Goal: Contribute content: Contribute content

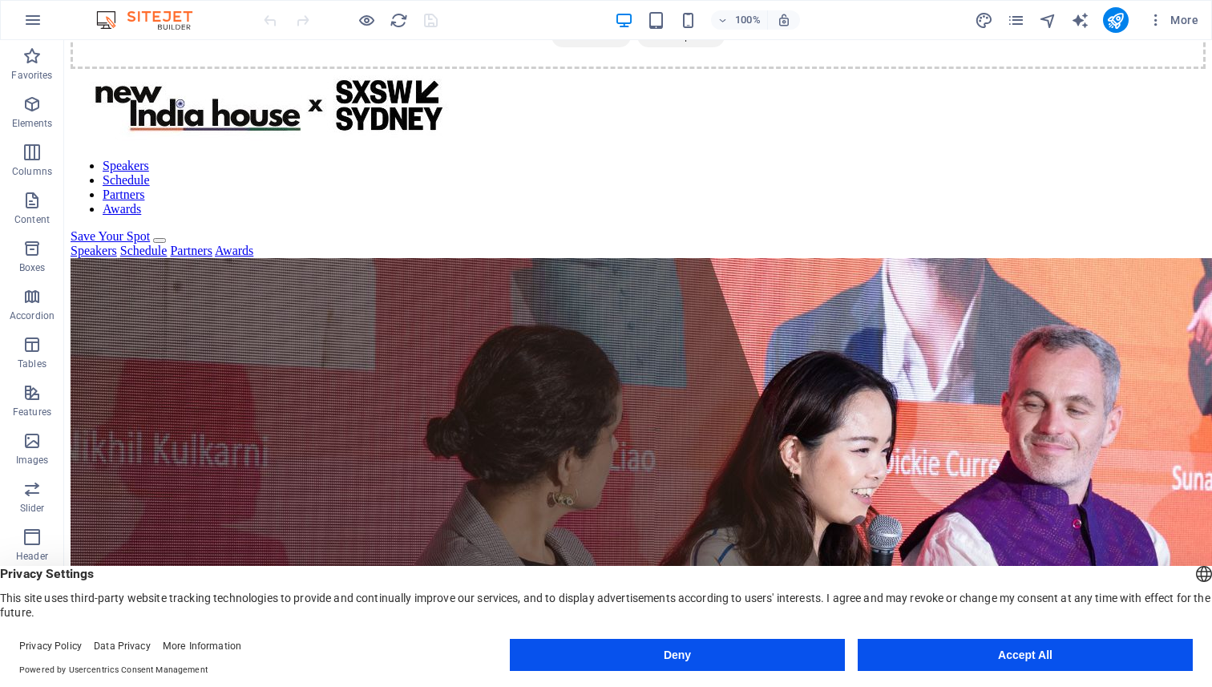
scroll to position [119, 0]
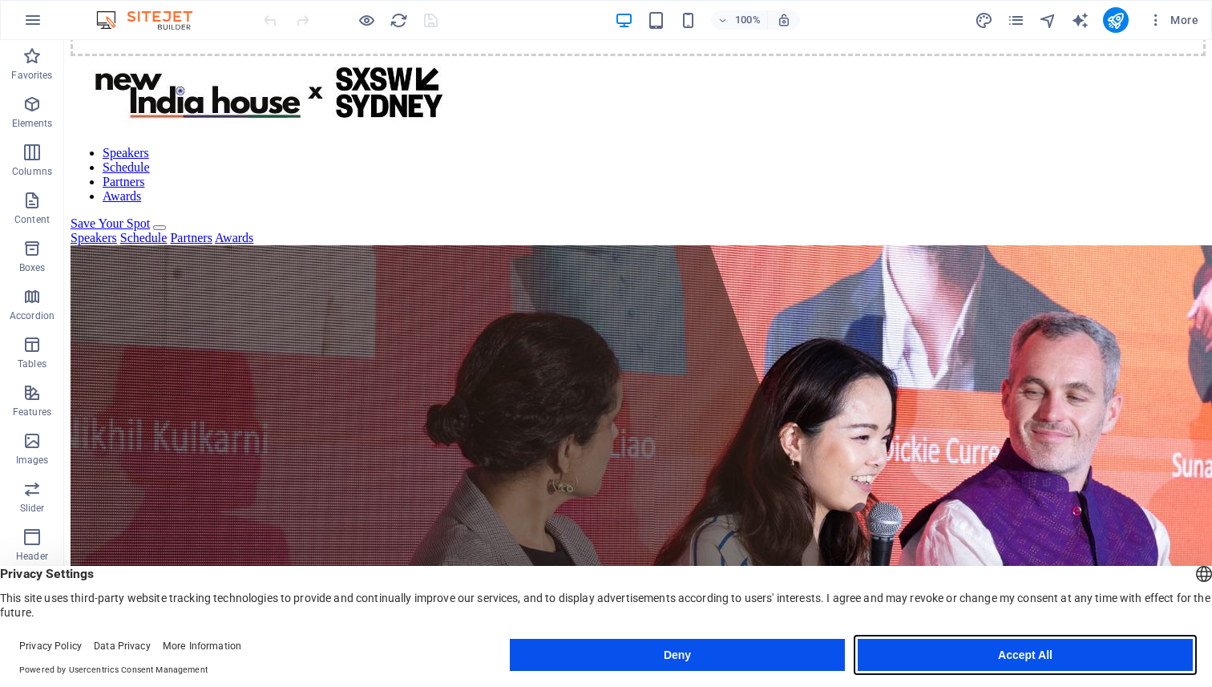
click at [990, 648] on button "Accept All" at bounding box center [1025, 655] width 335 height 32
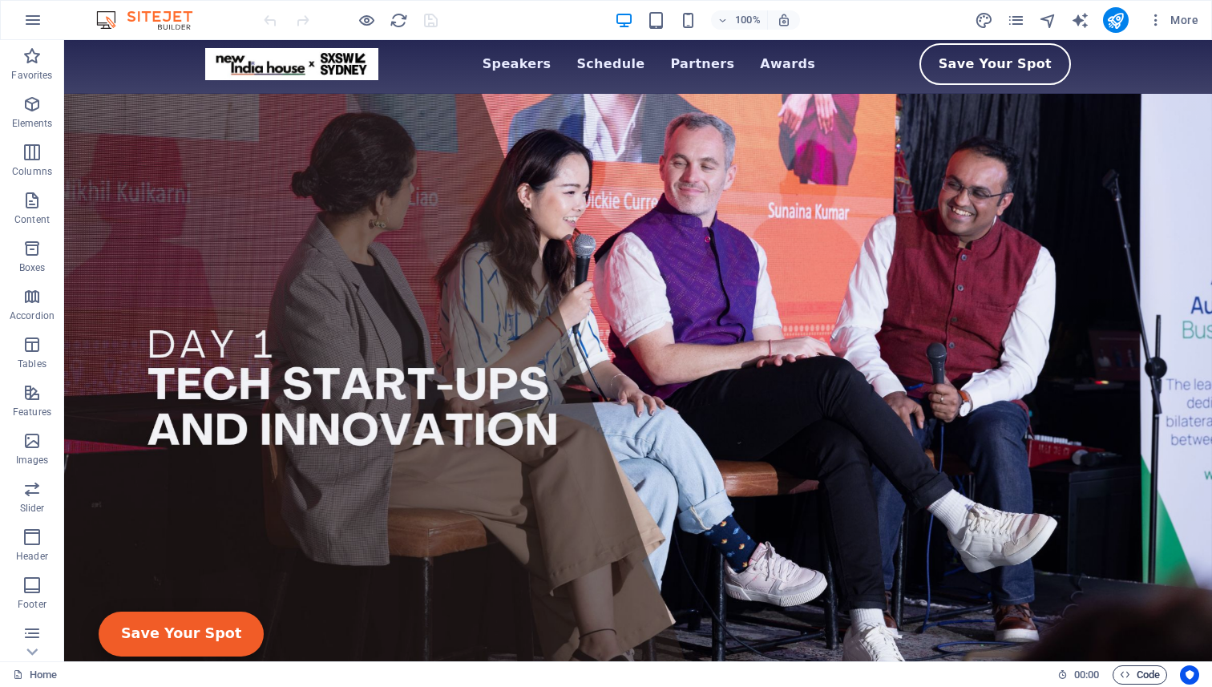
click at [1123, 674] on icon "button" at bounding box center [1125, 674] width 10 height 10
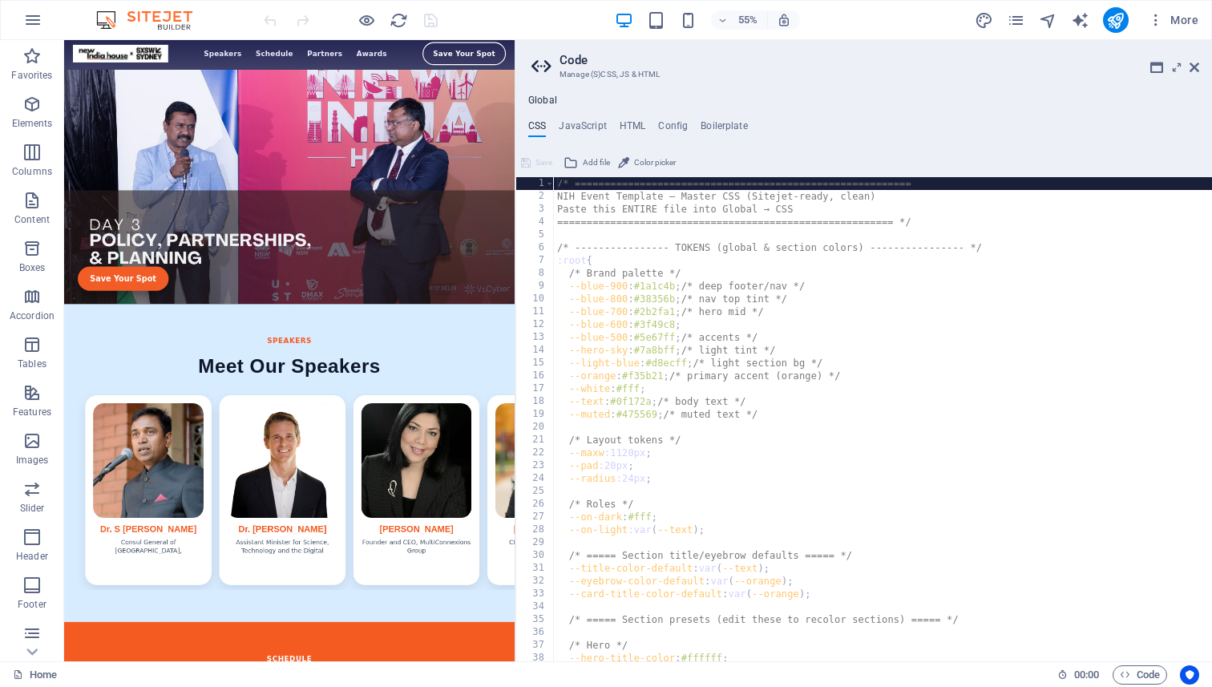
drag, startPoint x: 828, startPoint y: 221, endPoint x: 511, endPoint y: 199, distance: 317.4
click at [511, 199] on div "Home Favorites Elements Columns Content Boxes Accordion Tables Features Images …" at bounding box center [606, 350] width 1212 height 621
click at [634, 129] on h4 "HTML" at bounding box center [633, 129] width 26 height 18
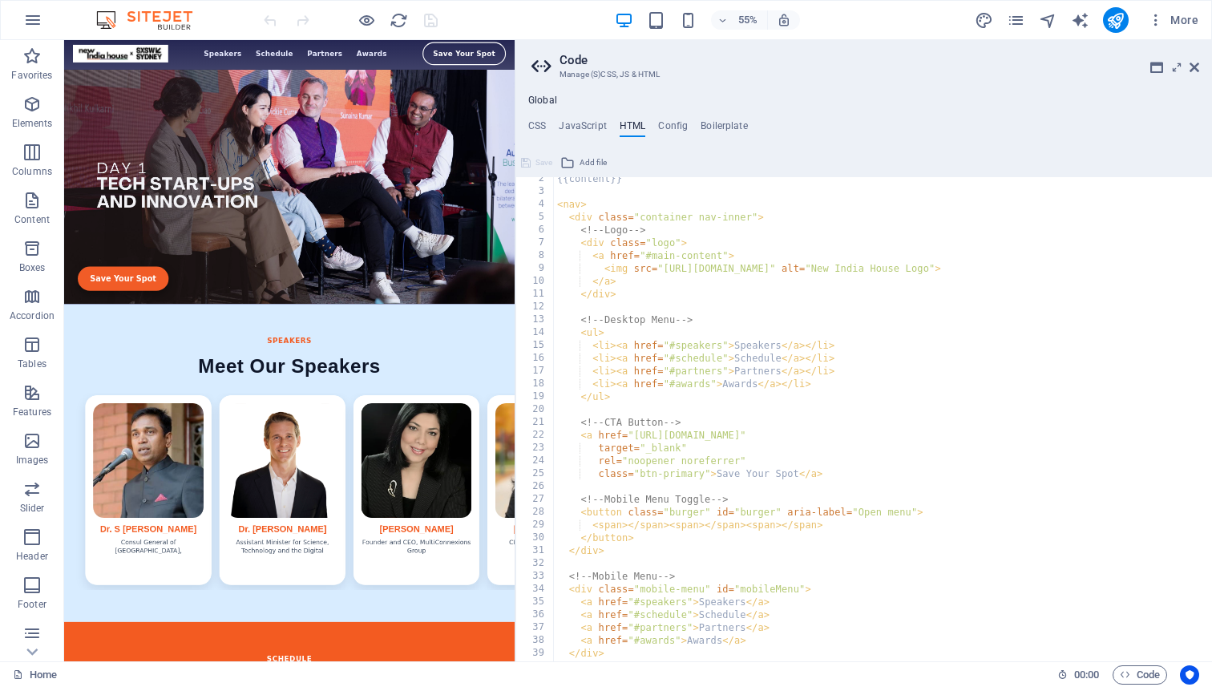
scroll to position [0, 0]
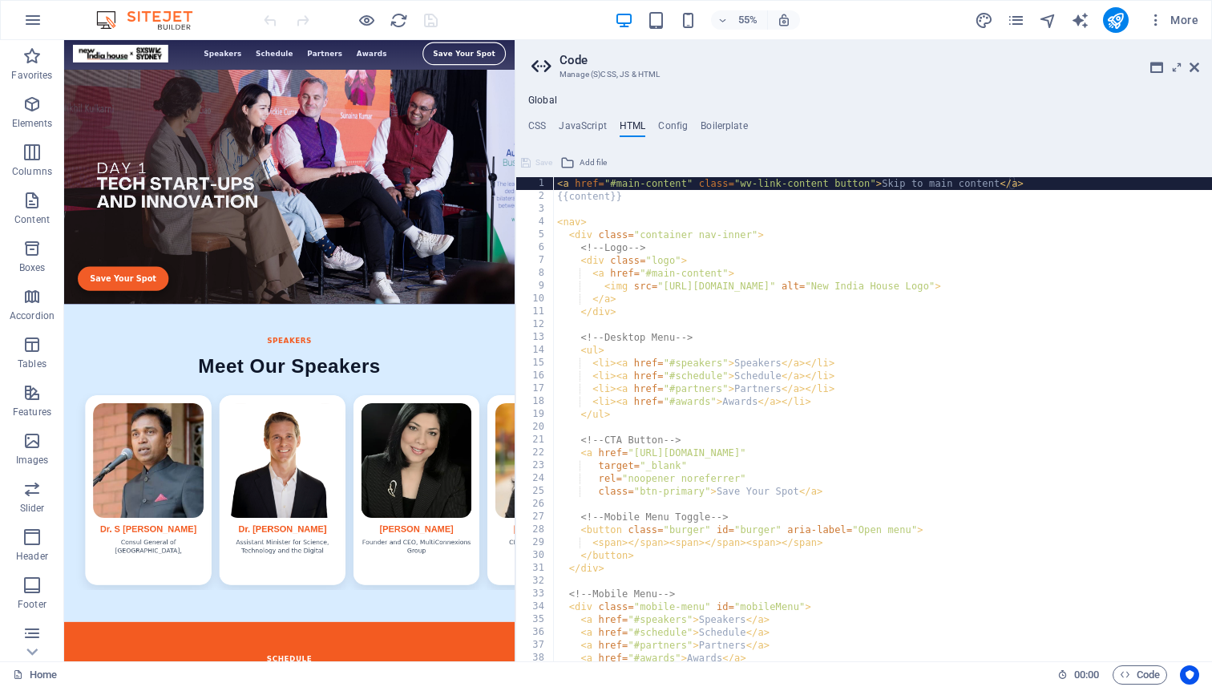
click at [626, 134] on h4 "HTML" at bounding box center [633, 129] width 26 height 18
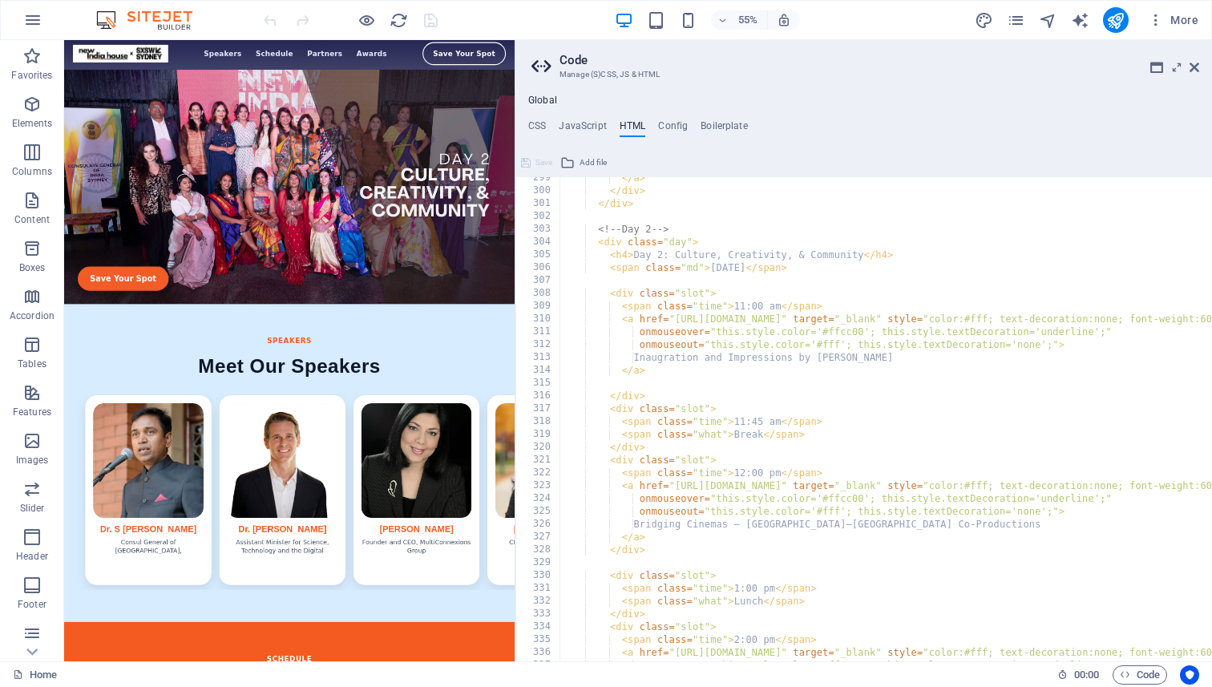
scroll to position [3834, 0]
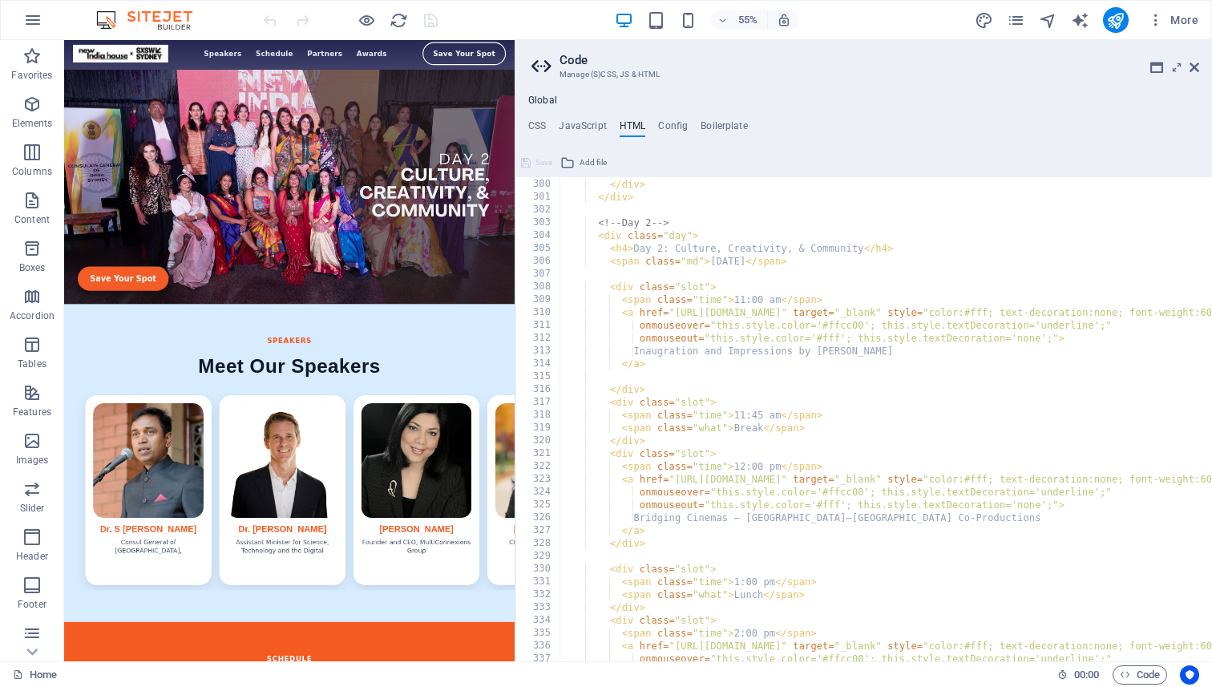
click at [757, 414] on div "</ a > </ div > </ div > <!-- Day 2 --> < div class = "day" > < h4 > Day 2: Cul…" at bounding box center [1175, 420] width 1231 height 510
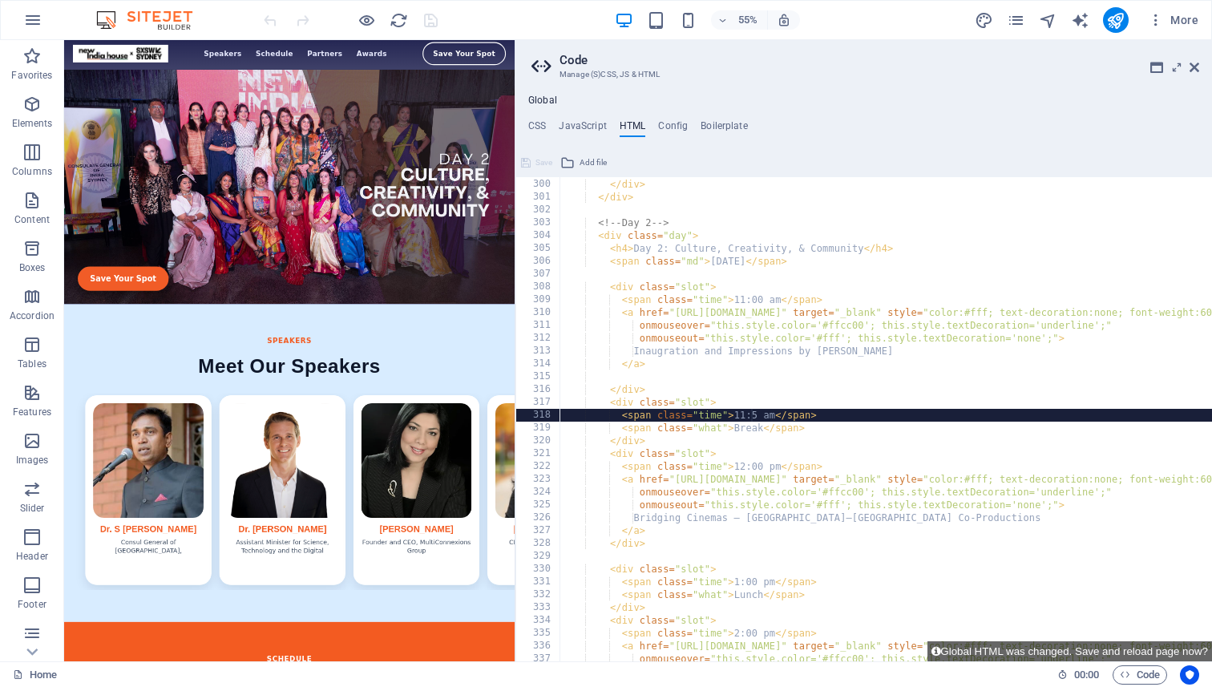
type textarea "<span class="time">11:15 am</span>"
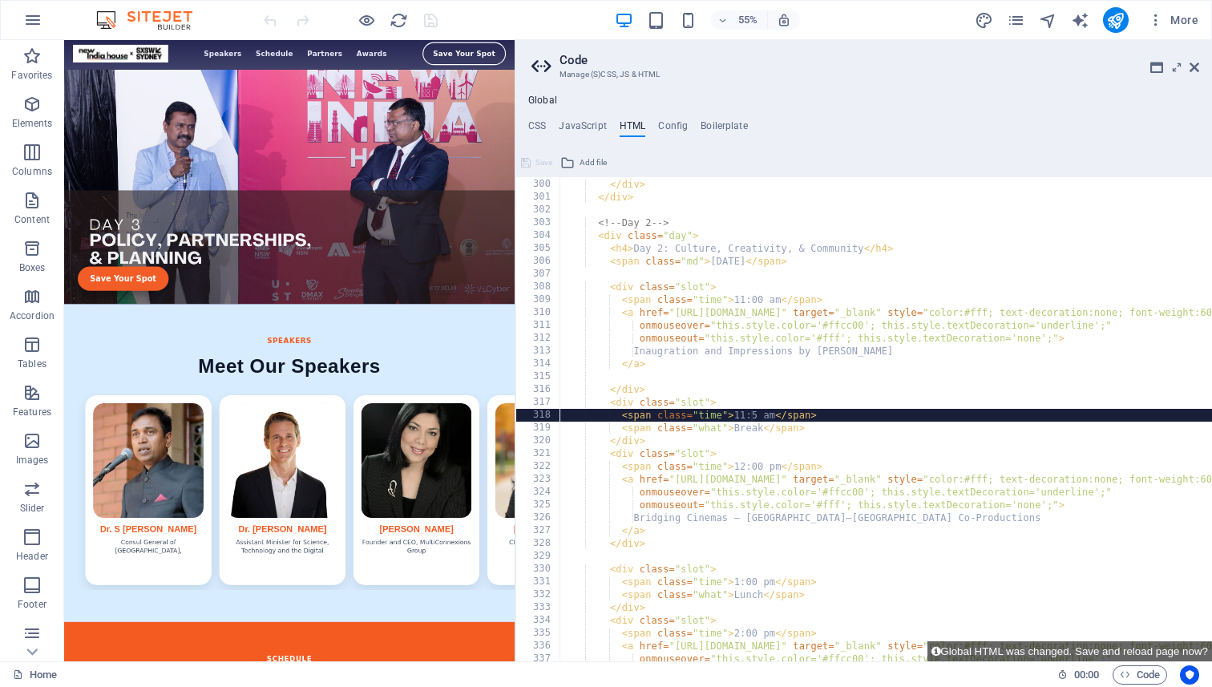
scroll to position [0, 15]
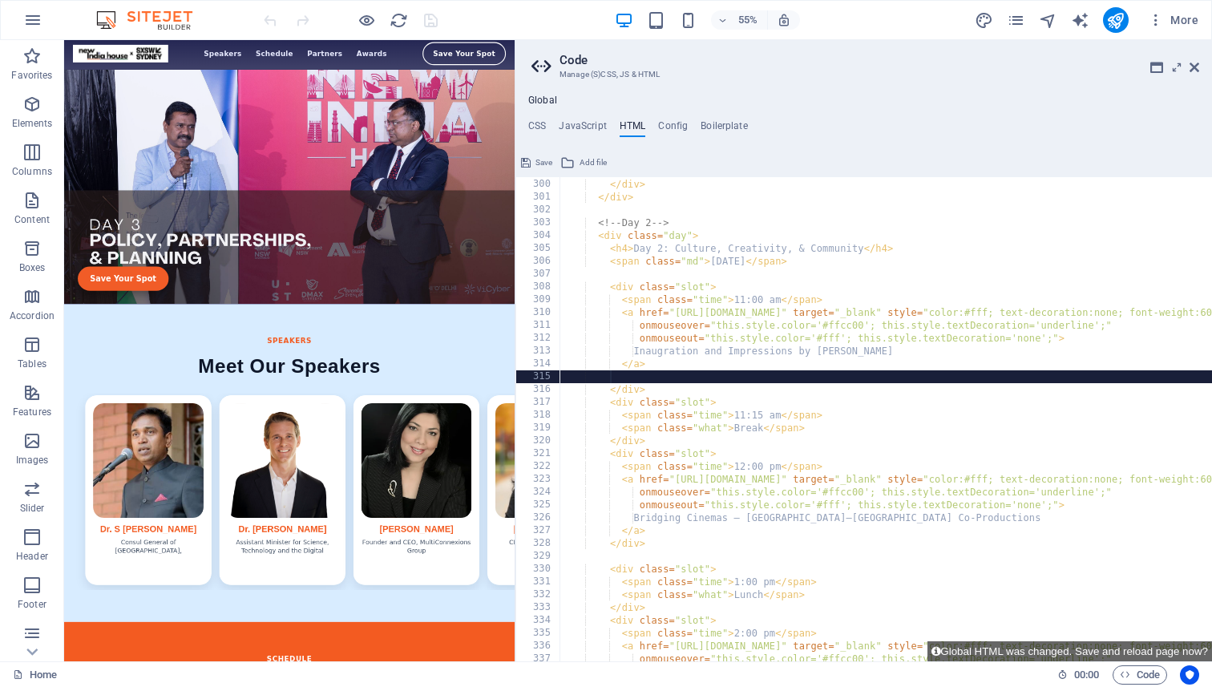
click at [784, 378] on div "</ a > </ div > </ div > <!-- Day 2 --> < div class = "day" > < h4 > Day 2: Cul…" at bounding box center [1175, 420] width 1231 height 510
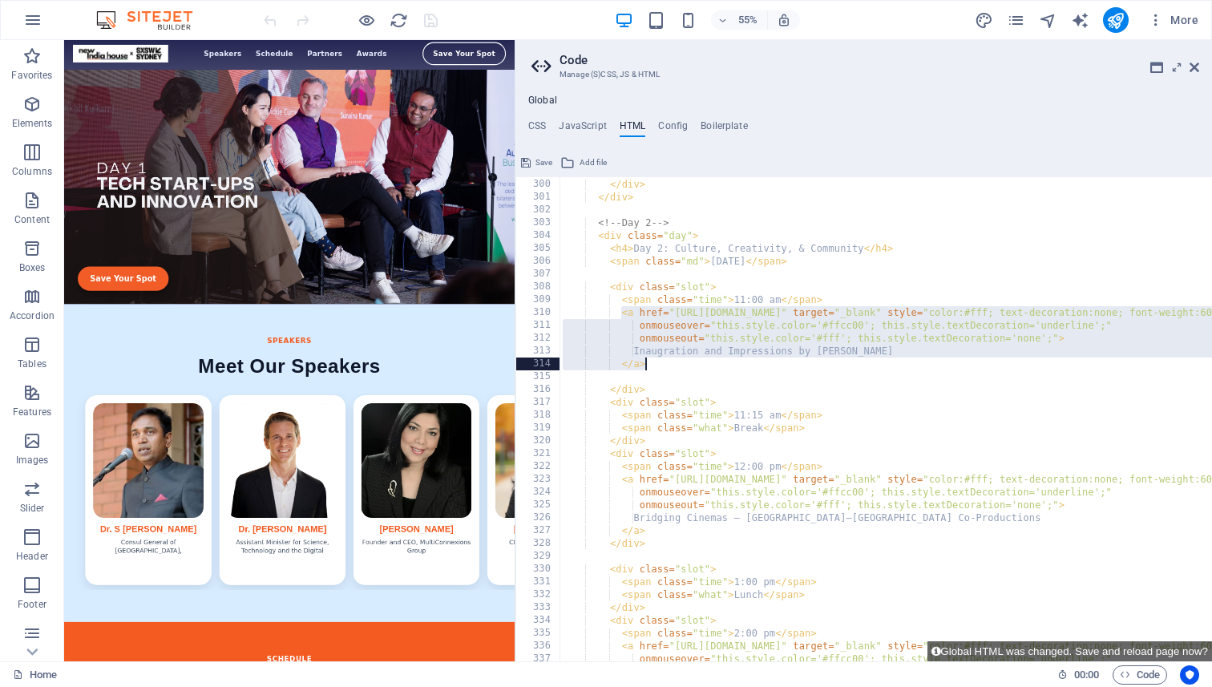
drag, startPoint x: 621, startPoint y: 315, endPoint x: 651, endPoint y: 360, distance: 53.8
click at [651, 360] on div "</ a > </ div > </ div > <!-- Day 2 --> < div class = "day" > < h4 > Day 2: Cul…" at bounding box center [1175, 420] width 1231 height 510
type textarea "Inaugration and Impressions by [PERSON_NAME] </a>"
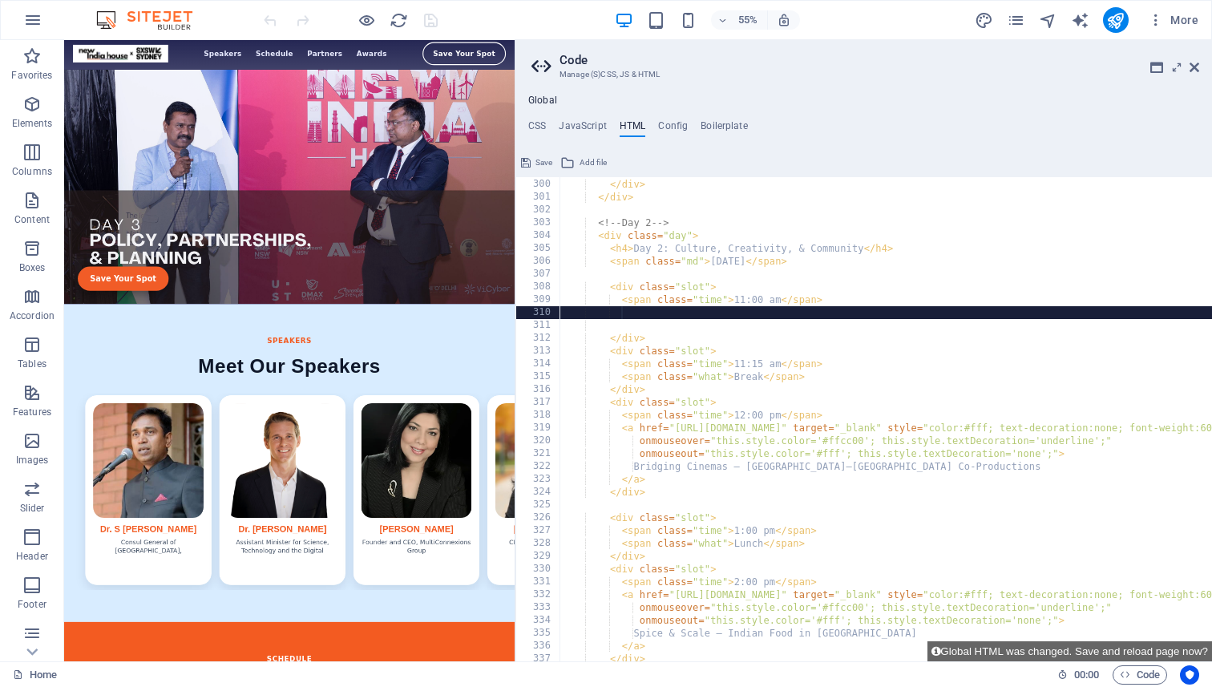
type textarea "Inaugration and Impressions by [PERSON_NAME] </a>"
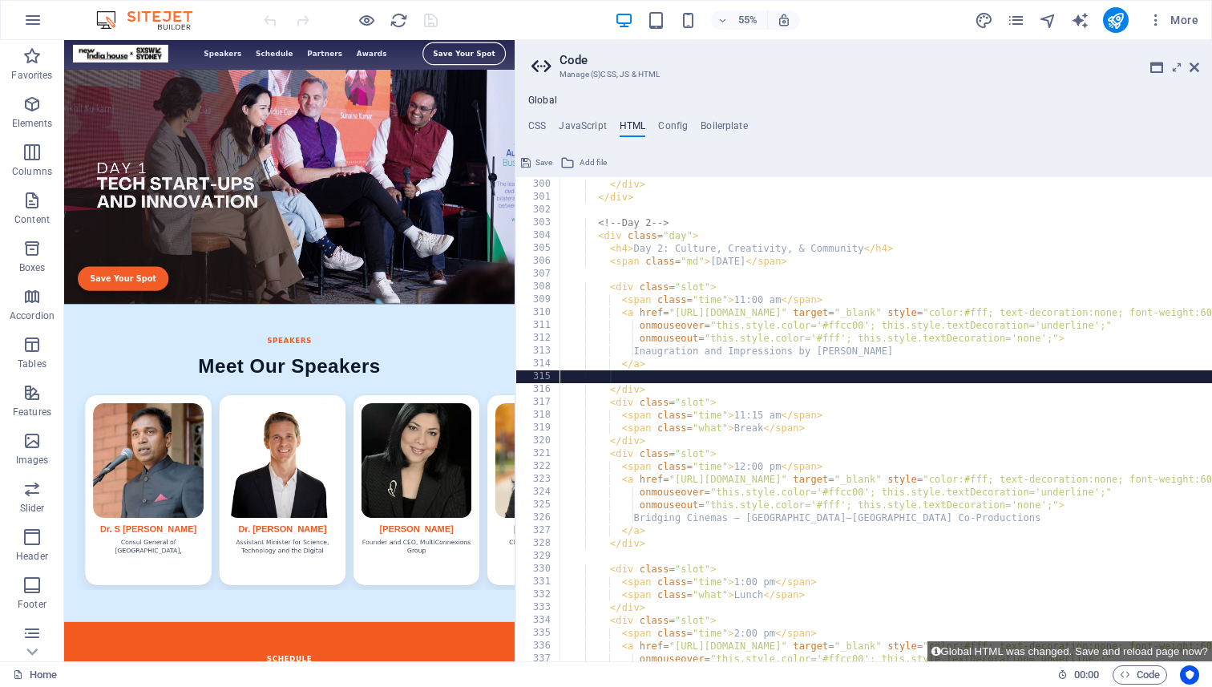
click at [691, 378] on div "</ a > </ div > </ div > <!-- Day 2 --> < div class = "day" > < h4 > Day 2: Cul…" at bounding box center [1175, 420] width 1231 height 510
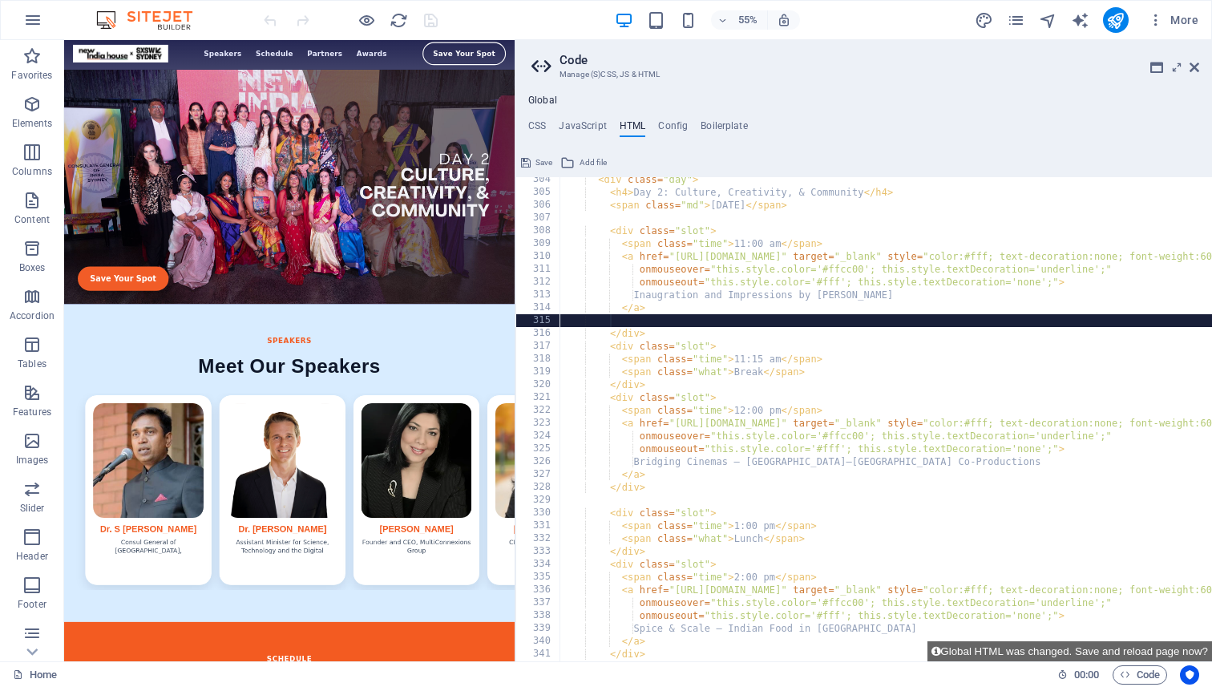
scroll to position [3878, 0]
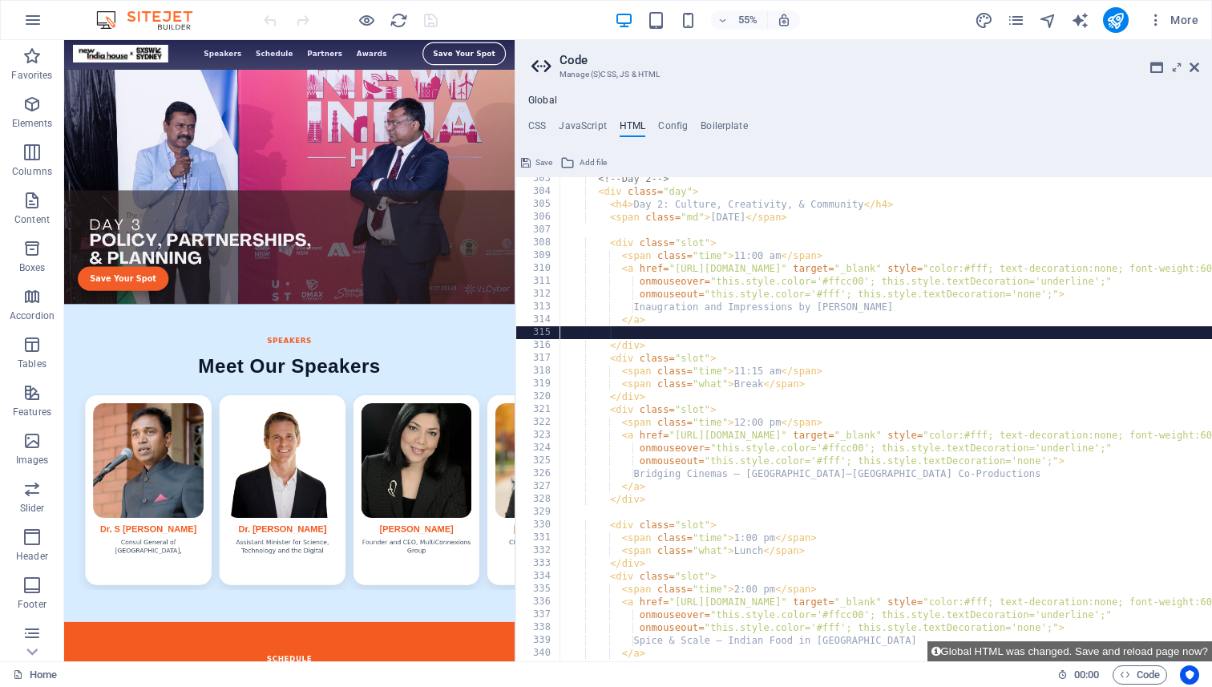
click at [664, 271] on div "<!-- Day 2 --> < div class = "day" > < h4 > Day 2: Culture, Creativity, & Commu…" at bounding box center [1175, 427] width 1231 height 510
type textarea "<a href="[URL][DOMAIN_NAME]" target="_blank" style="color:#fff; text-decoration…"
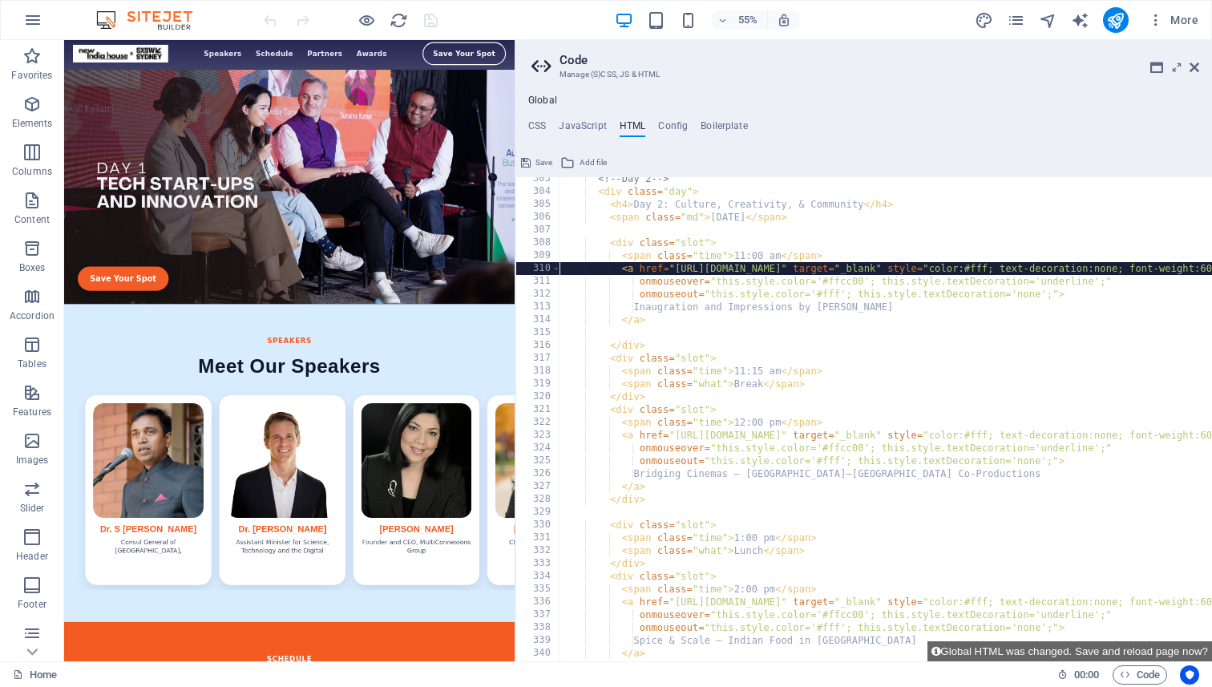
click at [661, 327] on div "<!-- Day 2 --> < div class = "day" > < h4 > Day 2: Culture, Creativity, & Commu…" at bounding box center [1175, 427] width 1231 height 510
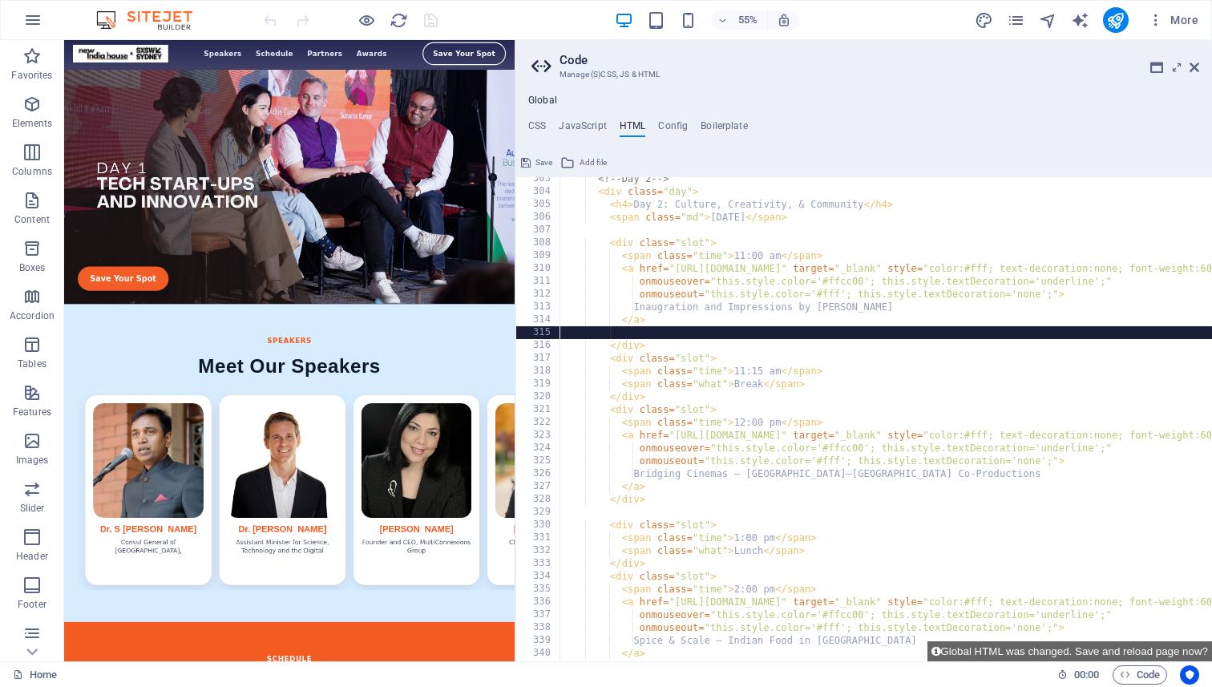
click at [621, 267] on div "<!-- Day 2 --> < div class = "day" > < h4 > Day 2: Culture, Creativity, & Commu…" at bounding box center [1175, 427] width 1231 height 510
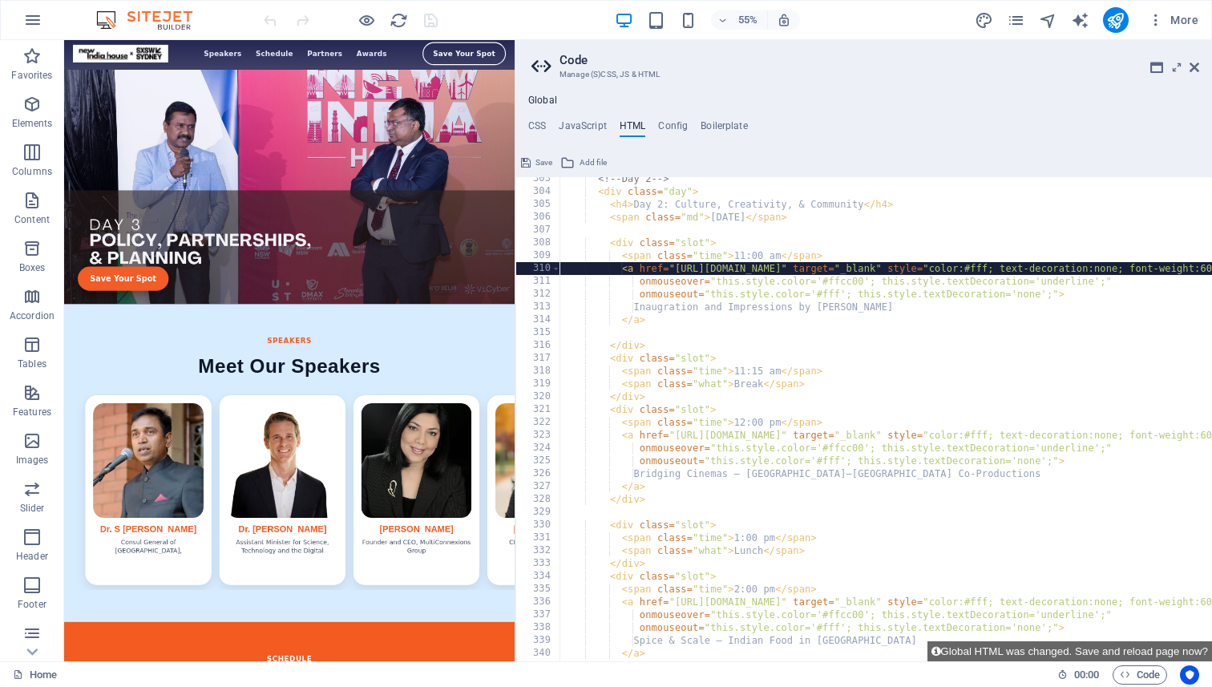
click at [838, 369] on div "<!-- Day 2 --> < div class = "day" > < h4 > Day 2: Culture, Creativity, & Commu…" at bounding box center [1175, 427] width 1231 height 510
type textarea "<span class="time">11:15 am</span>"
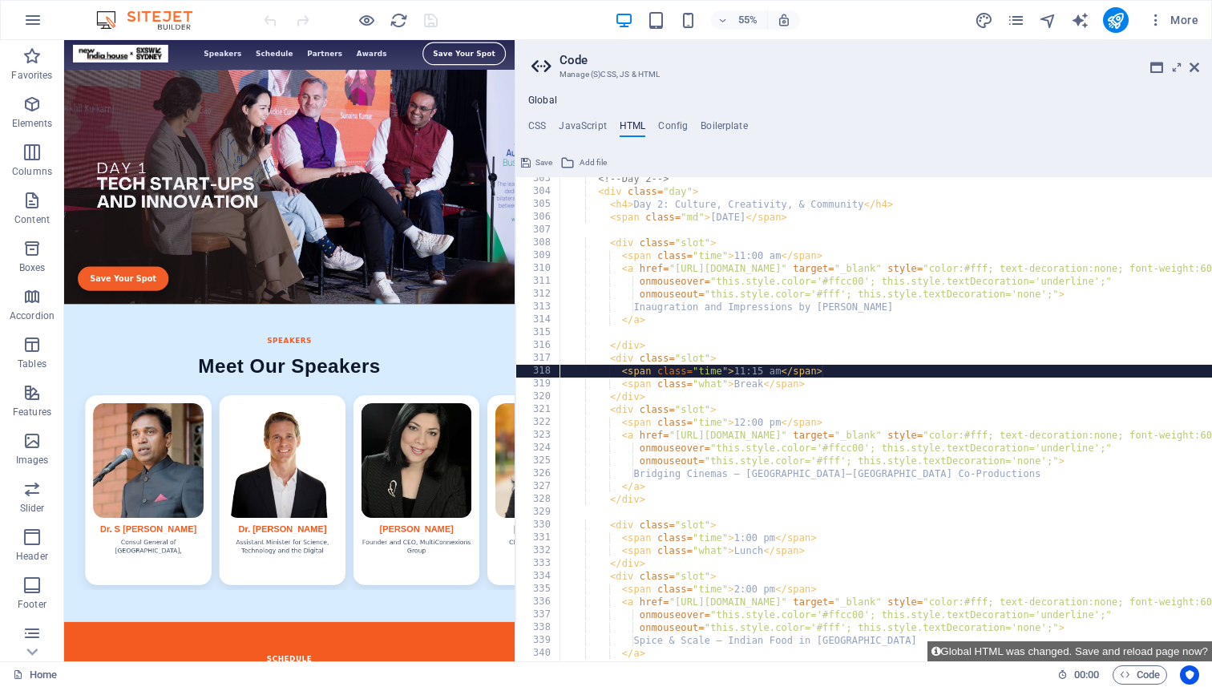
scroll to position [0, 4]
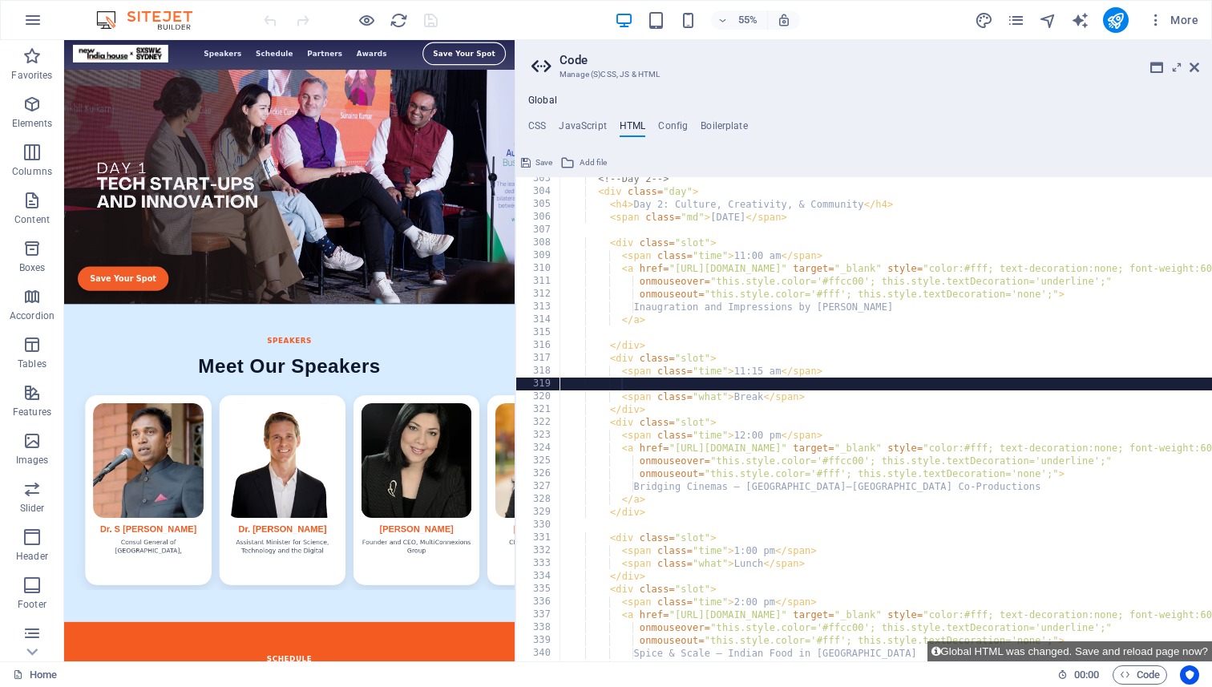
paste textarea "</a>"
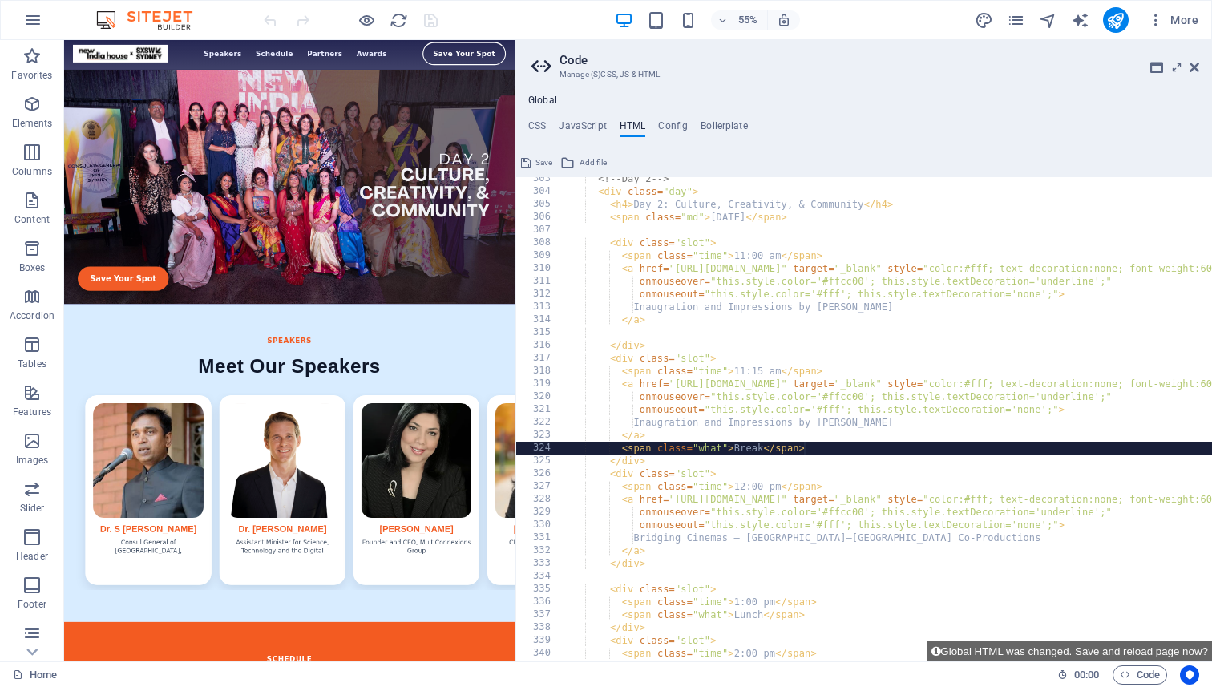
click at [815, 449] on div "<!-- Day 2 --> < div class = "day" > < h4 > Day 2: Culture, Creativity, & Commu…" at bounding box center [1175, 427] width 1231 height 510
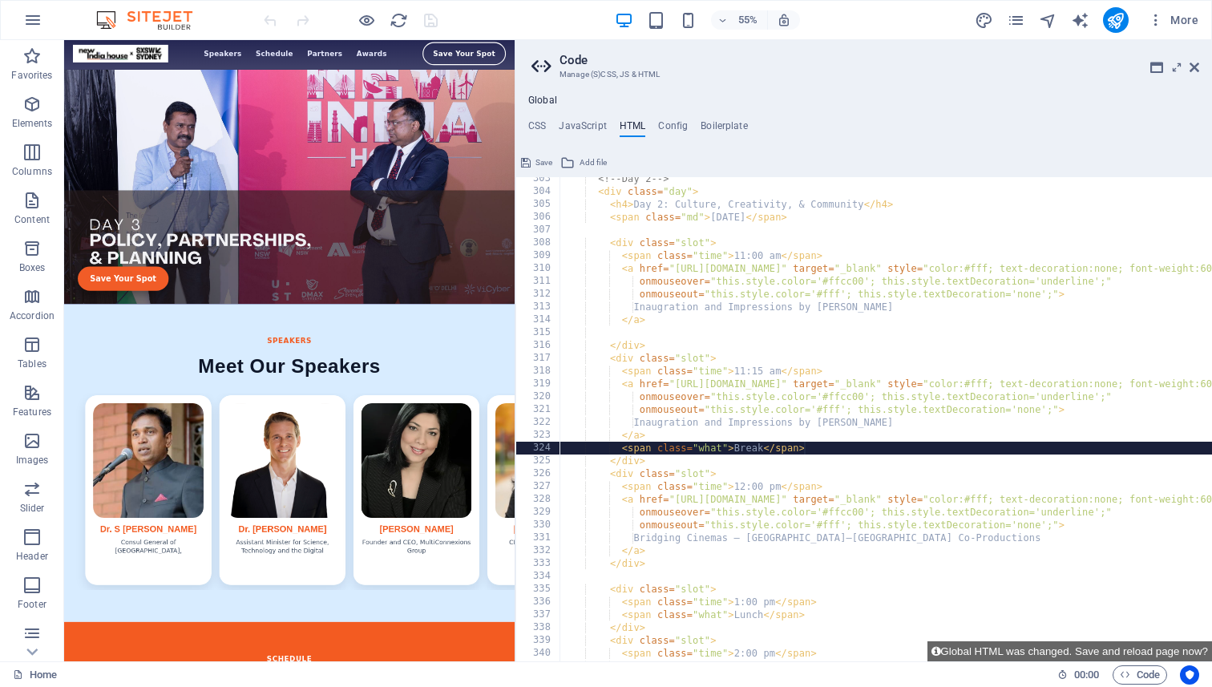
click at [826, 443] on div "<!-- Day 2 --> < div class = "day" > < h4 > Day 2: Culture, Creativity, & Commu…" at bounding box center [1175, 427] width 1231 height 510
click at [861, 458] on div "<!-- Day 2 --> < div class = "day" > < h4 > Day 2: Culture, Creativity, & Commu…" at bounding box center [1175, 427] width 1231 height 510
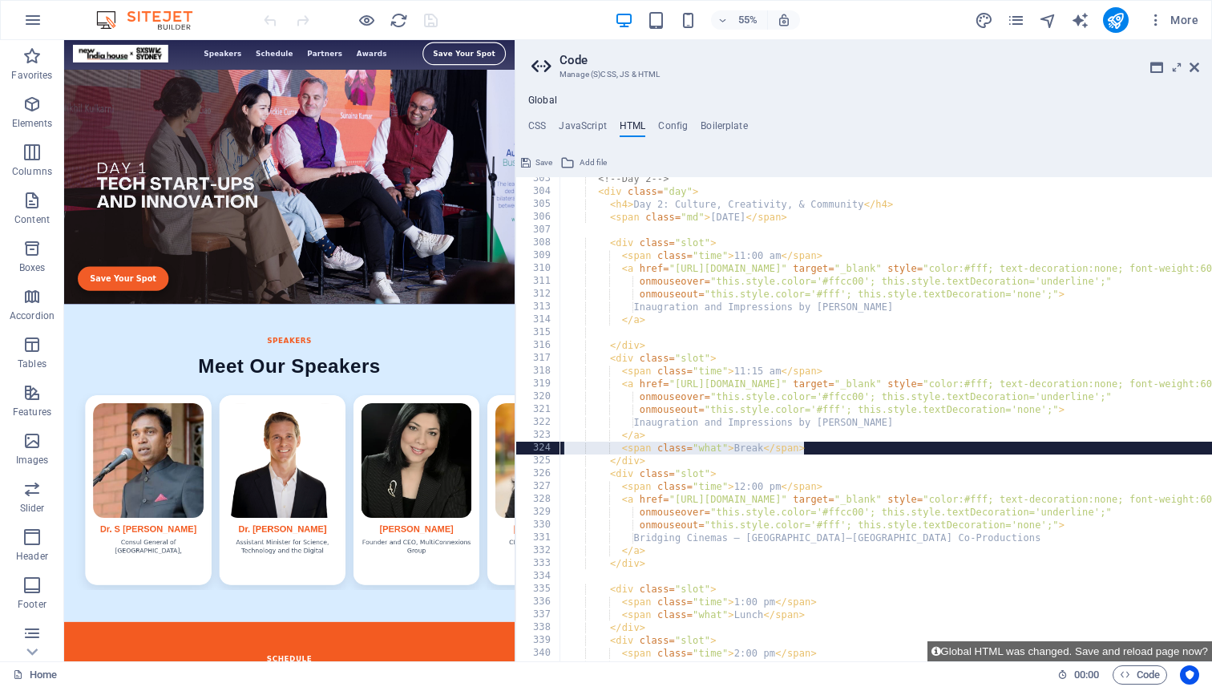
drag, startPoint x: 843, startPoint y: 451, endPoint x: 553, endPoint y: 448, distance: 289.4
click at [553, 448] on div "</div> 303 304 305 306 307 308 309 310 311 312 313 314 315 316 317 318 319 320 …" at bounding box center [863, 419] width 697 height 484
type textarea "<span class="what">Break</span>"
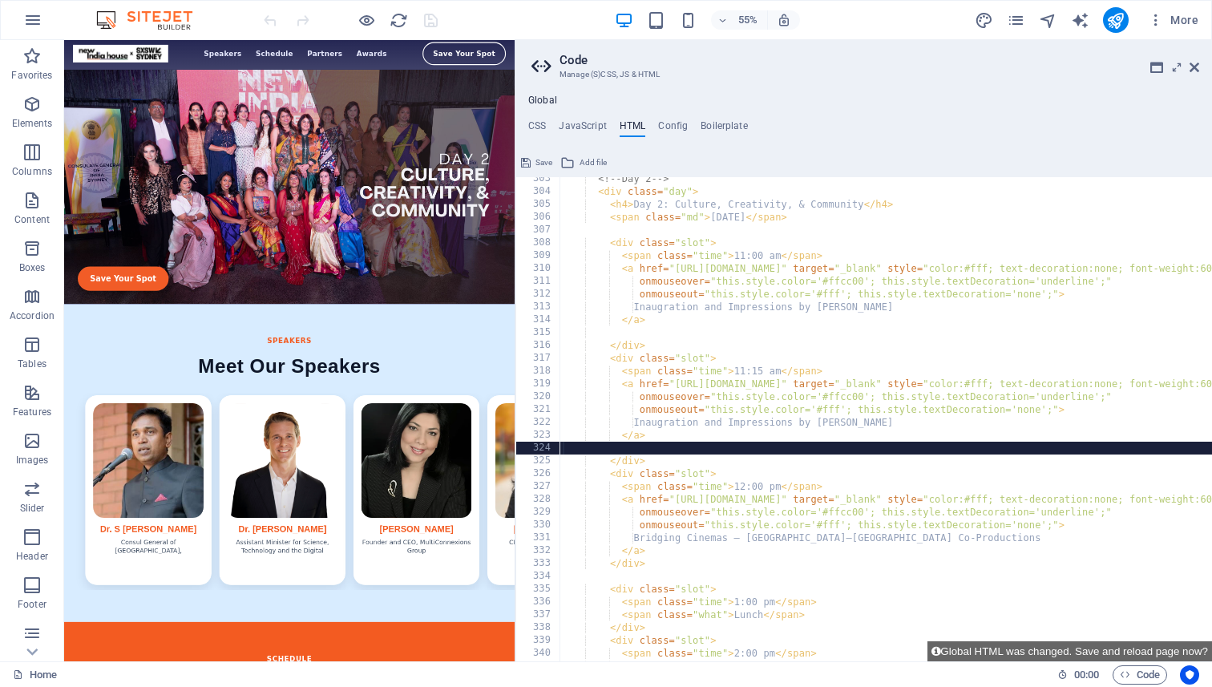
scroll to position [0, 0]
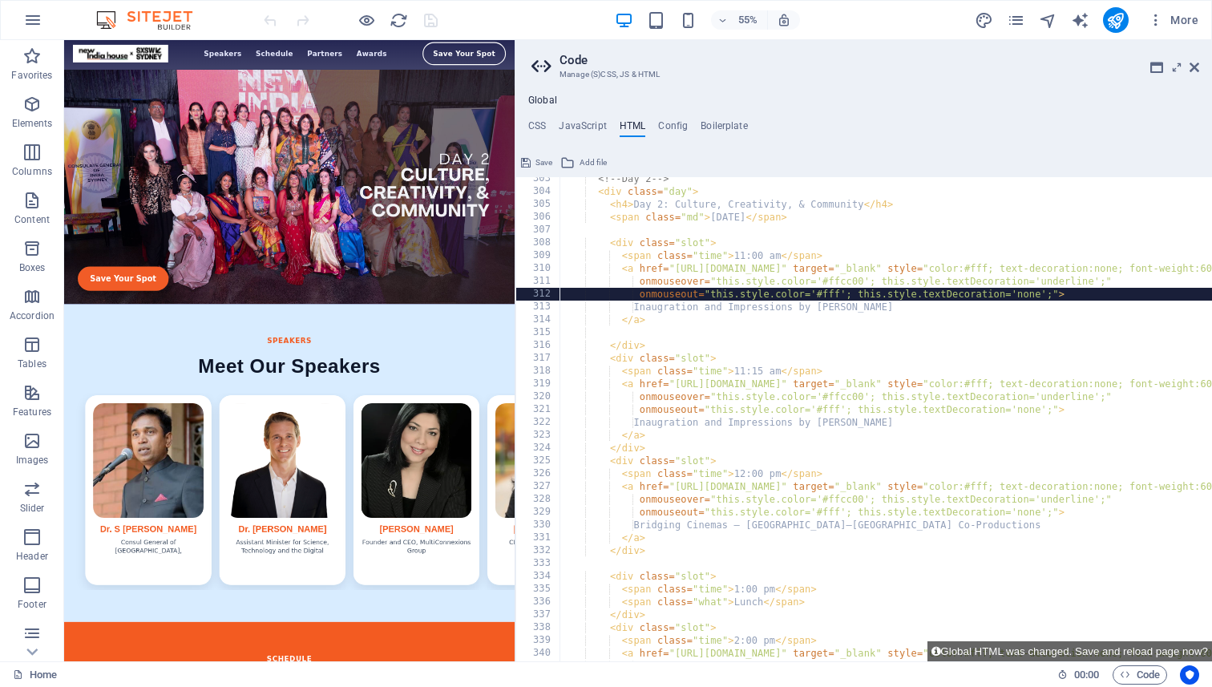
click at [719, 291] on div "<!-- Day 2 --> < div class = "day" > < h4 > Day 2: Culture, Creativity, & Commu…" at bounding box center [1175, 427] width 1231 height 510
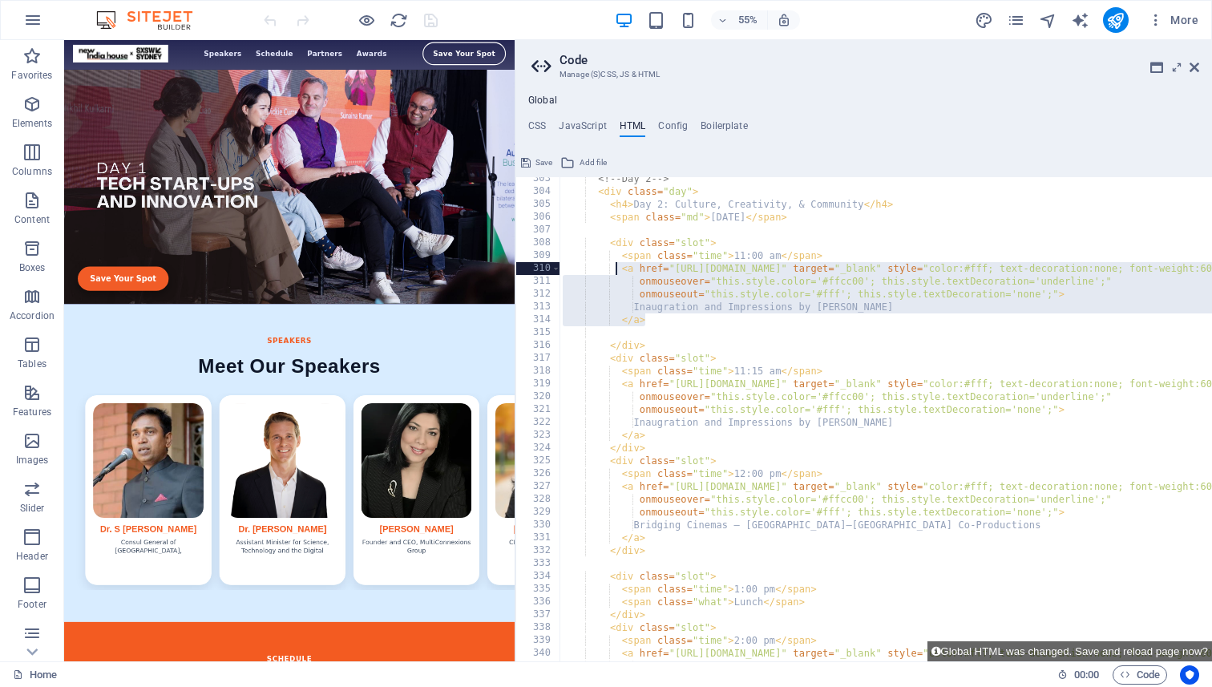
drag, startPoint x: 649, startPoint y: 319, endPoint x: 616, endPoint y: 268, distance: 60.9
click at [616, 268] on div "<!-- Day 2 --> < div class = "day" > < h4 > Day 2: Culture, Creativity, & Commu…" at bounding box center [1175, 427] width 1231 height 510
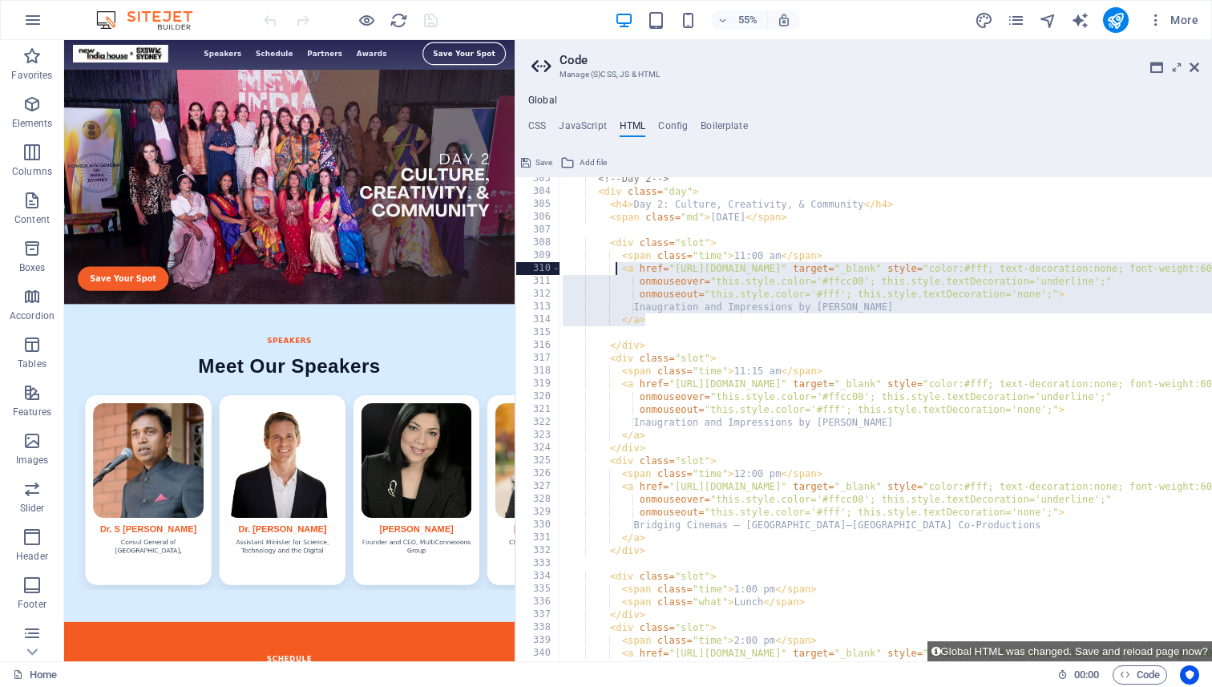
paste textarea "<span class="what">Break</span>"
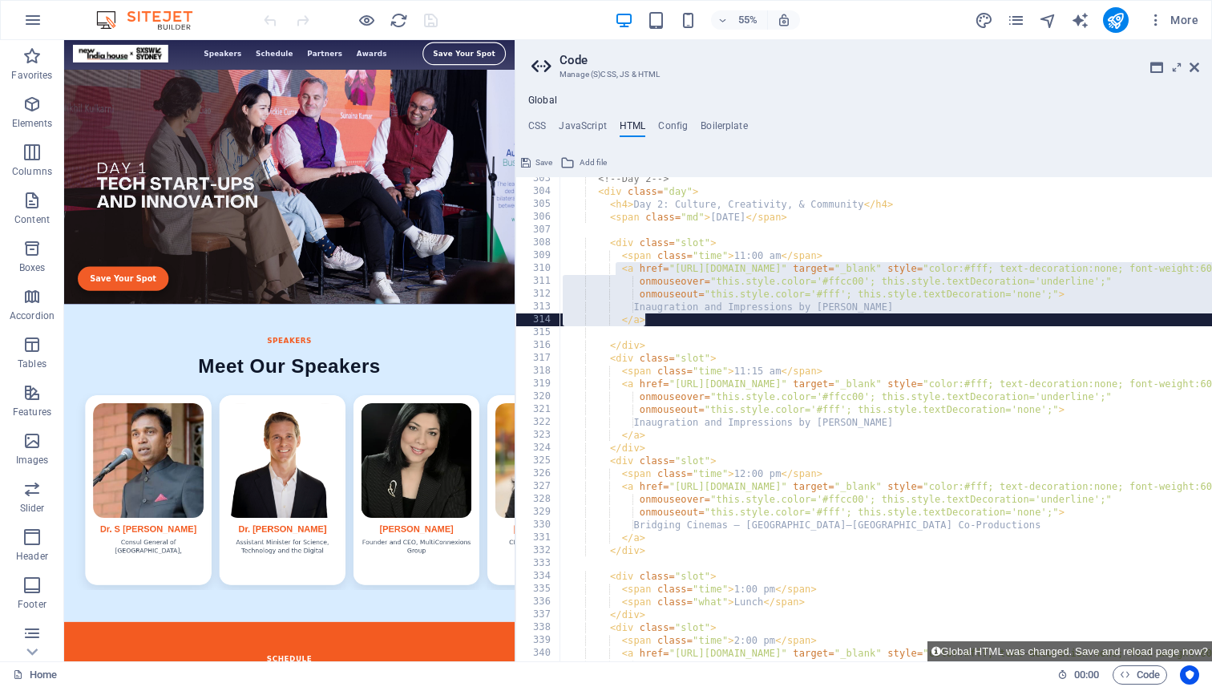
type textarea "</a>"
click at [645, 323] on div "<!-- Day 2 --> < div class = "day" > < h4 > Day 2: Culture, Creativity, & Commu…" at bounding box center [1175, 427] width 1231 height 510
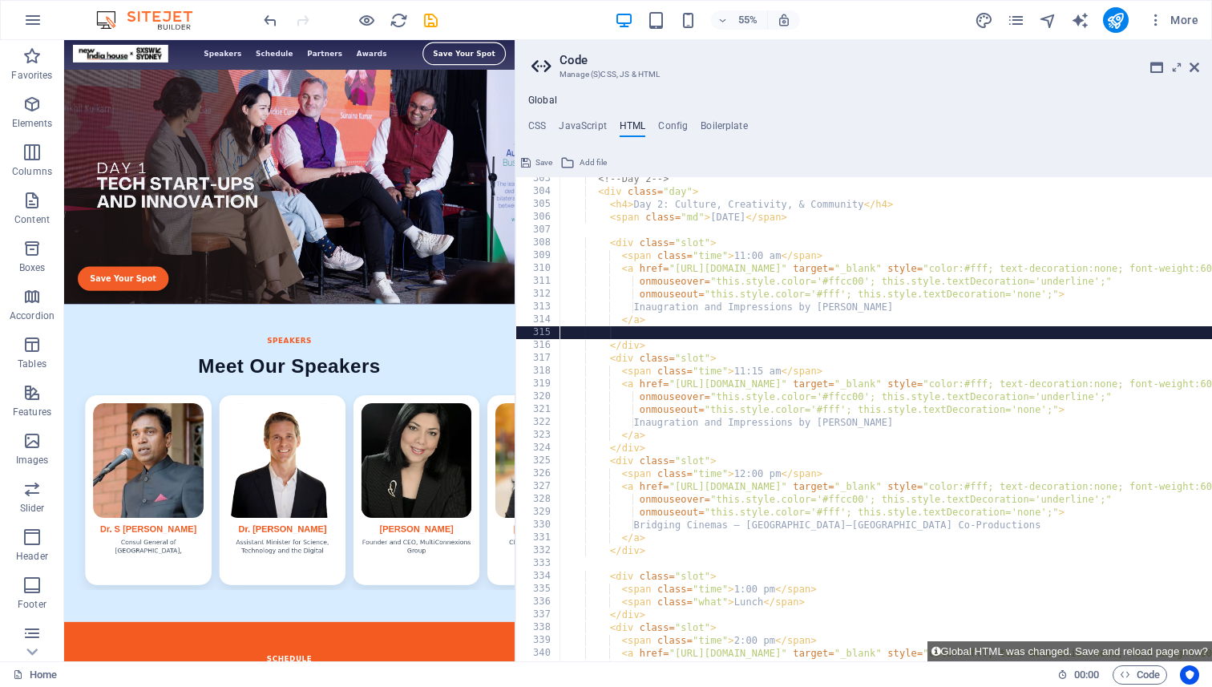
click at [634, 336] on div "<!-- Day 2 --> < div class = "day" > < h4 > Day 2: Culture, Creativity, & Commu…" at bounding box center [1175, 427] width 1231 height 510
click at [628, 321] on div "<!-- Day 2 --> < div class = "day" > < h4 > Day 2: Culture, Creativity, & Commu…" at bounding box center [1175, 427] width 1231 height 510
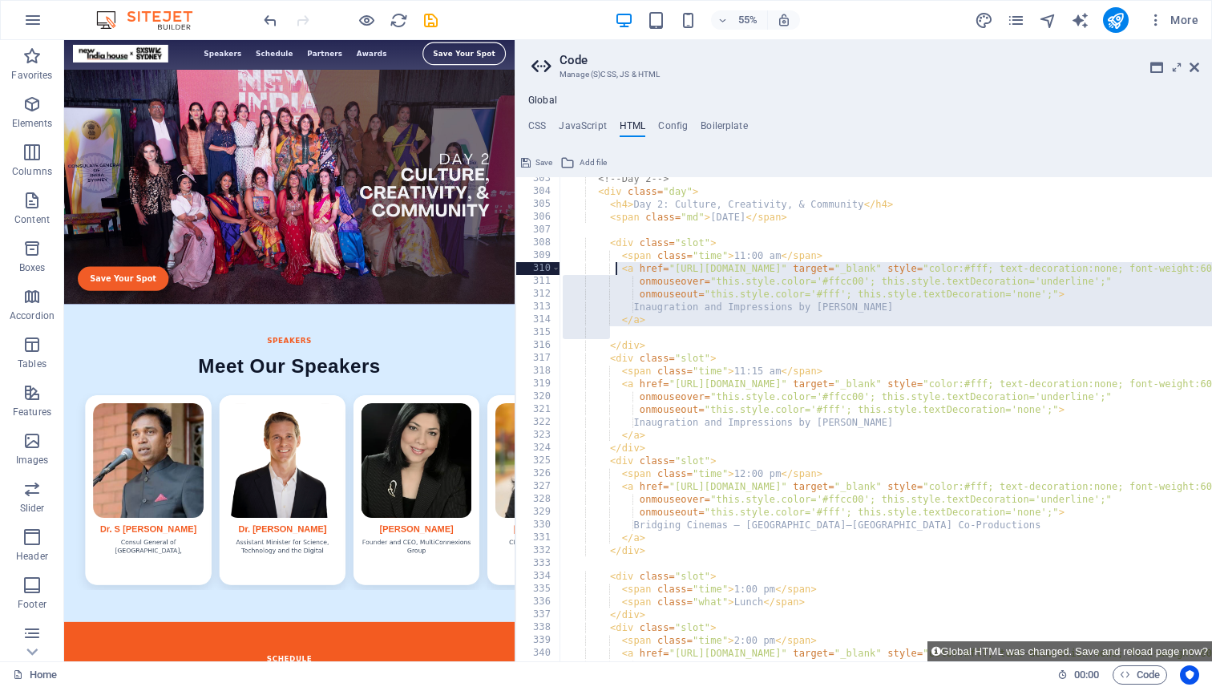
drag, startPoint x: 629, startPoint y: 335, endPoint x: 618, endPoint y: 270, distance: 65.9
click at [618, 270] on div "<!-- Day 2 --> < div class = "day" > < h4 > Day 2: Culture, Creativity, & Commu…" at bounding box center [1175, 427] width 1231 height 510
type textarea "<a href="[URL][DOMAIN_NAME]" target="_blank" style="color:#fff; text-decoration…"
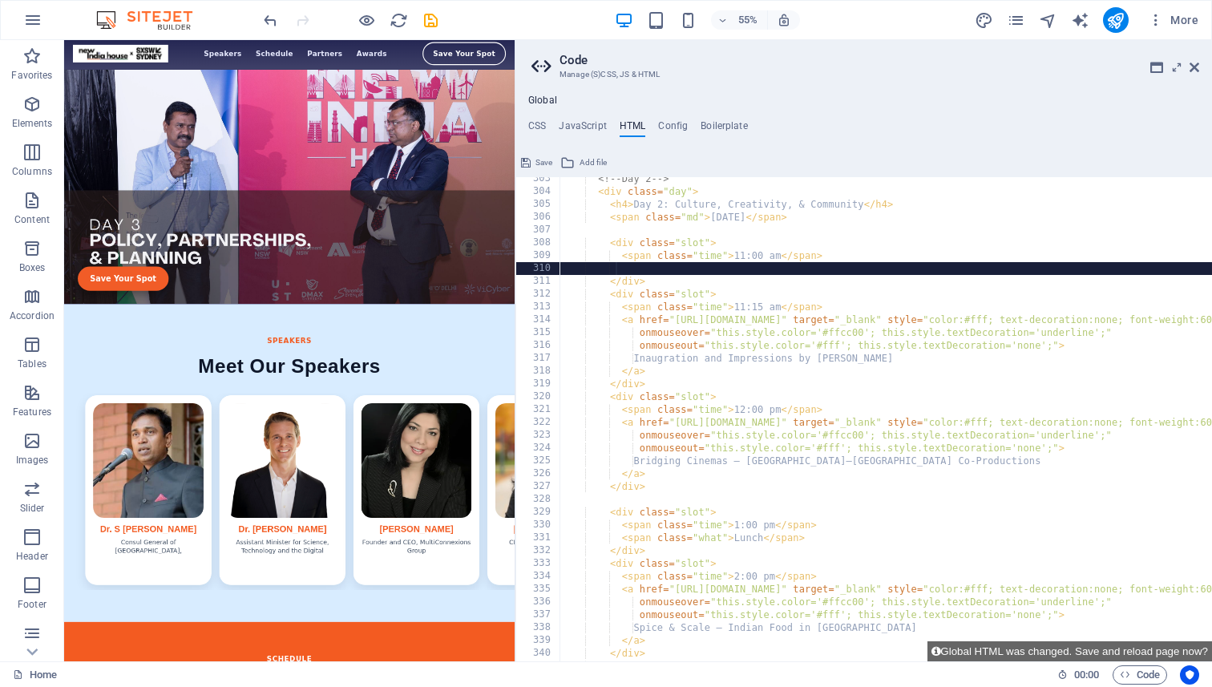
paste textarea "<span class="what">Break</span>"
click at [678, 272] on div "<!-- Day 2 --> < div class = "day" > < h4 > Day 2: Culture, Creativity, & Commu…" at bounding box center [1175, 427] width 1231 height 510
click at [675, 269] on div "<!-- Day 2 --> < div class = "day" > < h4 > Day 2: Culture, Creativity, & Commu…" at bounding box center [1175, 427] width 1231 height 510
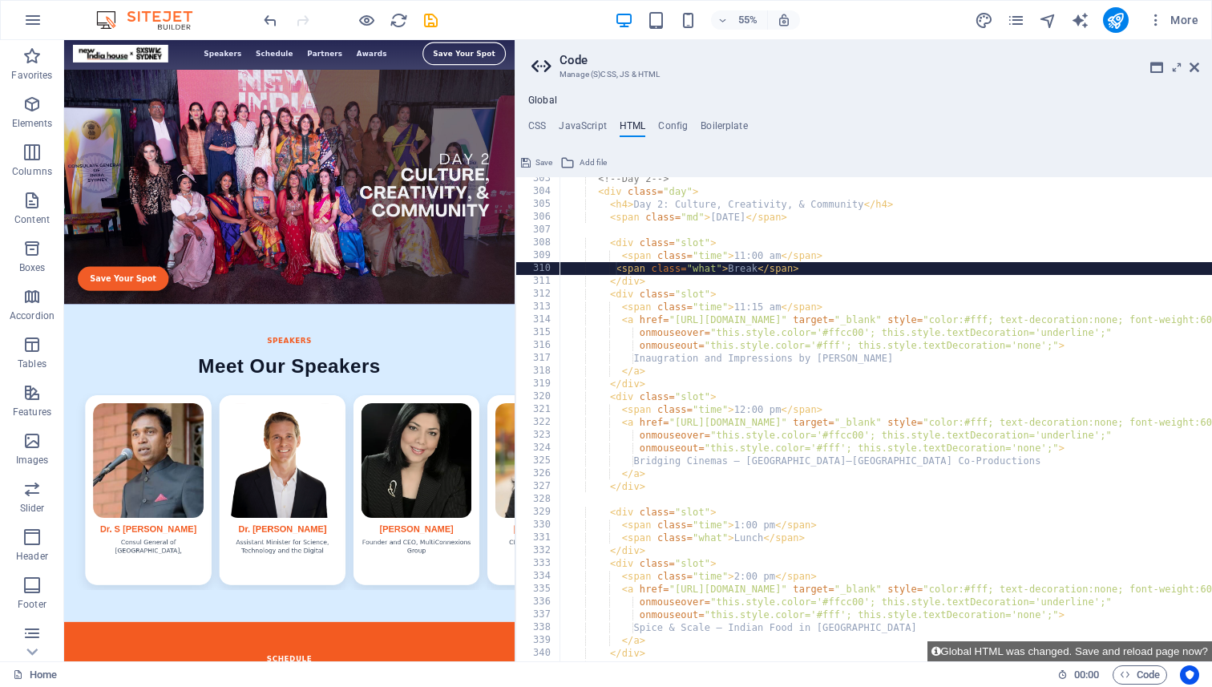
scroll to position [0, 4]
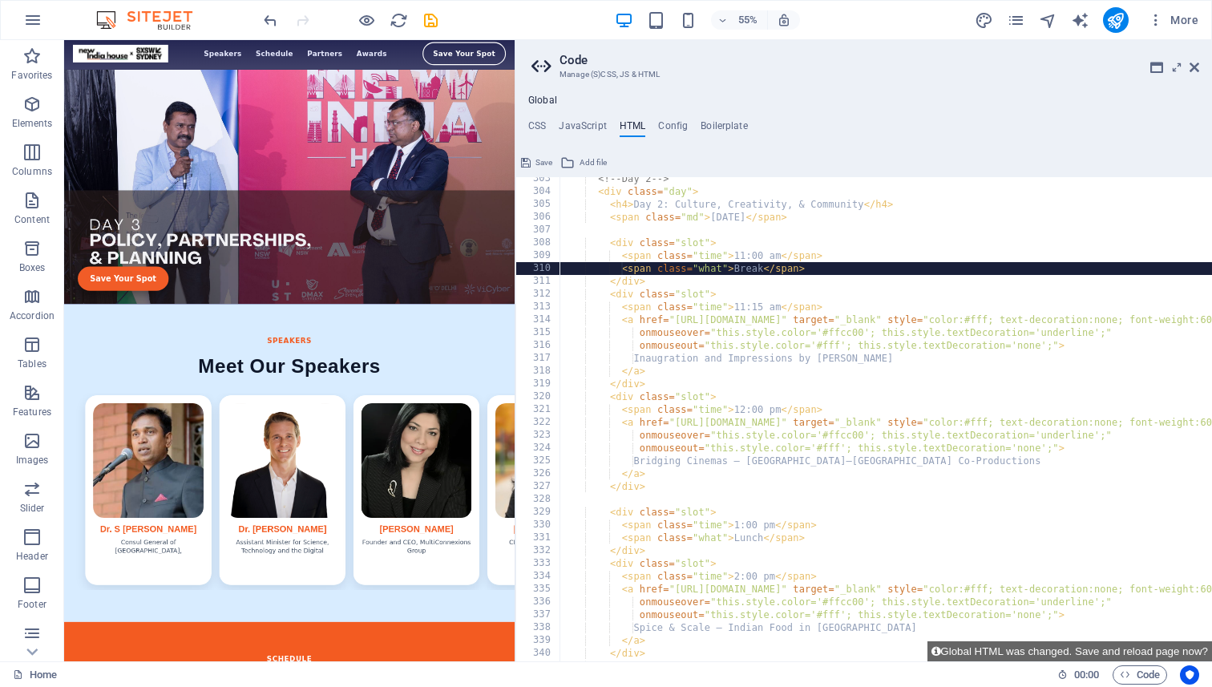
click at [794, 263] on div "<!-- Day 2 --> < div class = "day" > < h4 > Day 2: Culture, Creativity, & Commu…" at bounding box center [1175, 427] width 1231 height 510
click at [763, 268] on div "<!-- Day 2 --> < div class = "day" > < h4 > Day 2: Culture, Creativity, & Commu…" at bounding box center [1175, 427] width 1231 height 510
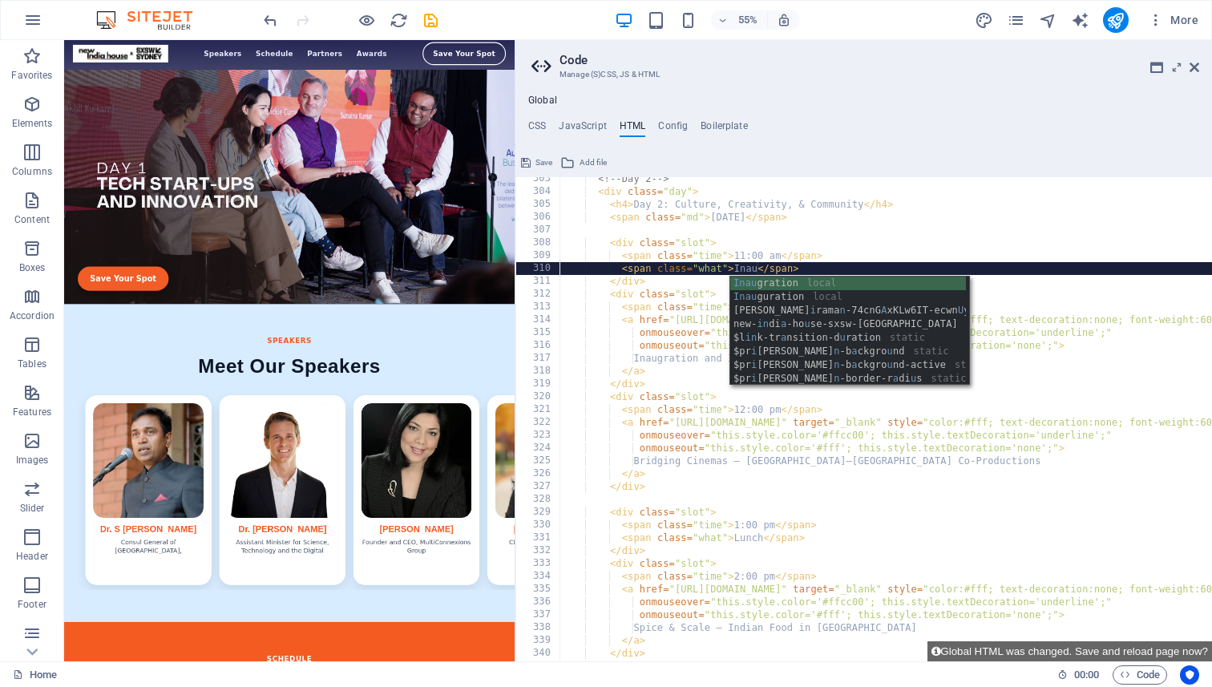
scroll to position [0, 15]
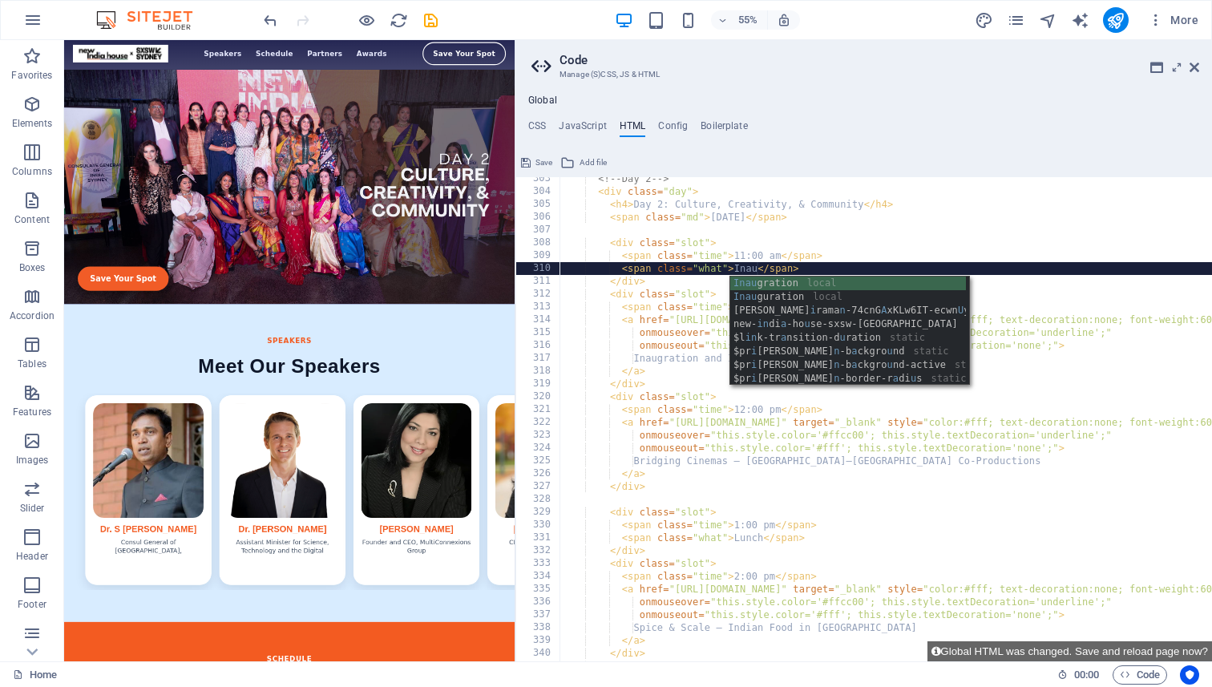
click at [775, 282] on div "Inau gration local Inau guration local [PERSON_NAME] i rama n -74cnG A xKLw6IT-…" at bounding box center [848, 345] width 236 height 136
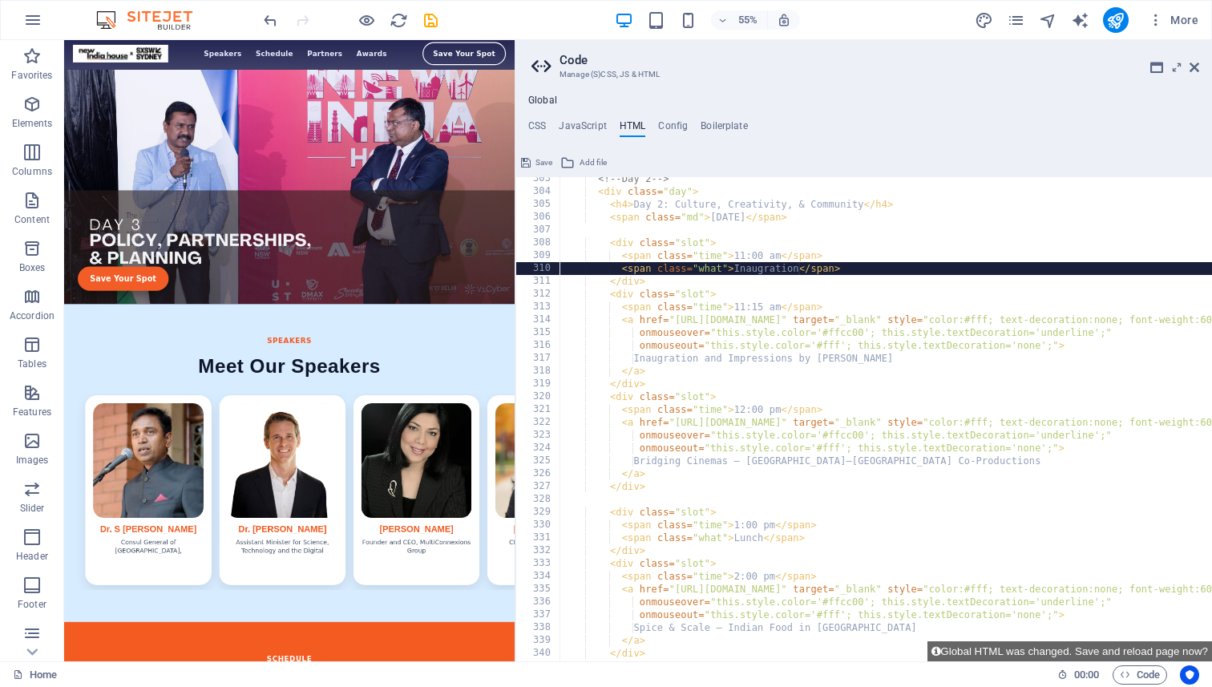
click at [798, 276] on div "<!-- Day 2 --> < div class = "day" > < h4 > Day 2: Culture, Creativity, & Commu…" at bounding box center [1175, 427] width 1231 height 510
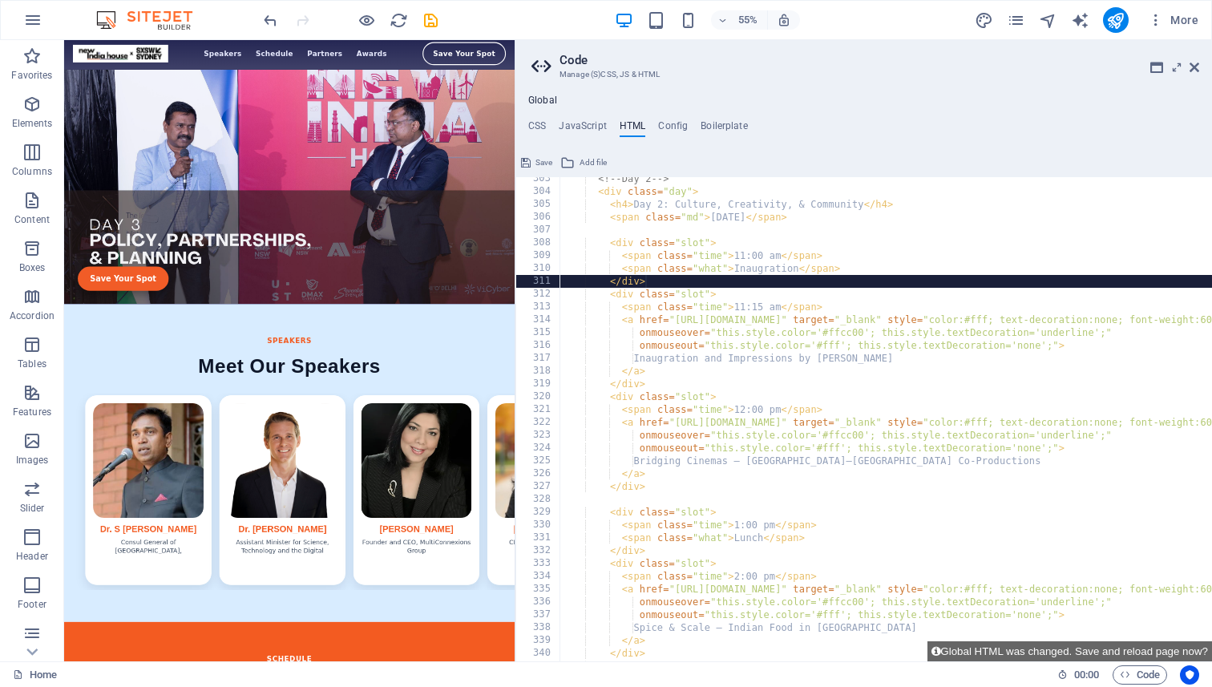
scroll to position [0, 6]
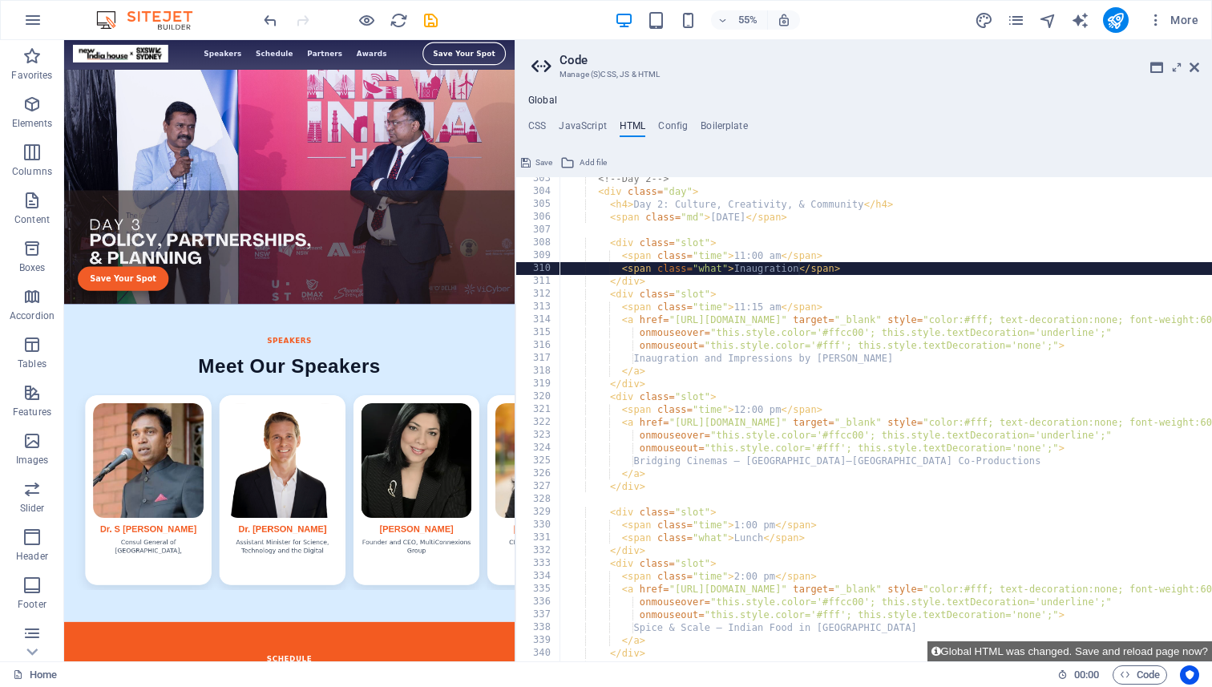
click at [798, 266] on div "<!-- Day 2 --> < div class = "day" > < h4 > Day 2: Culture, Creativity, & Commu…" at bounding box center [1175, 427] width 1231 height 510
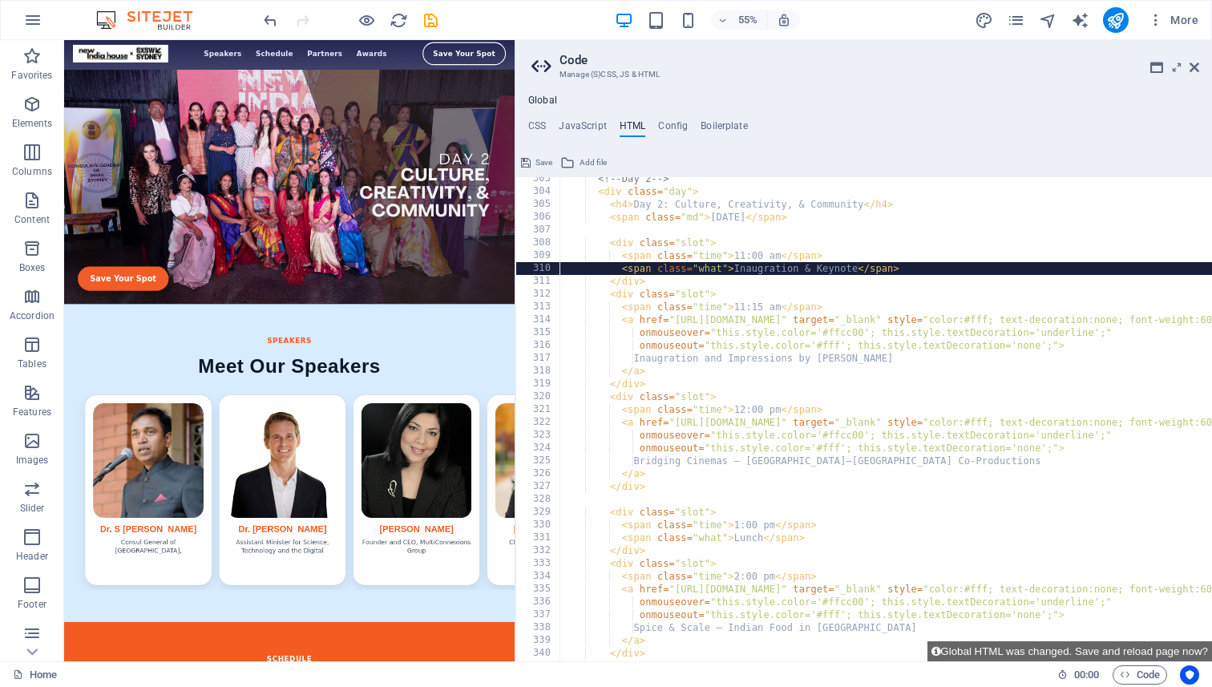
click at [847, 310] on div "<!-- Day 2 --> < div class = "day" > < h4 > Day 2: Culture, Creativity, & Commu…" at bounding box center [1175, 427] width 1231 height 510
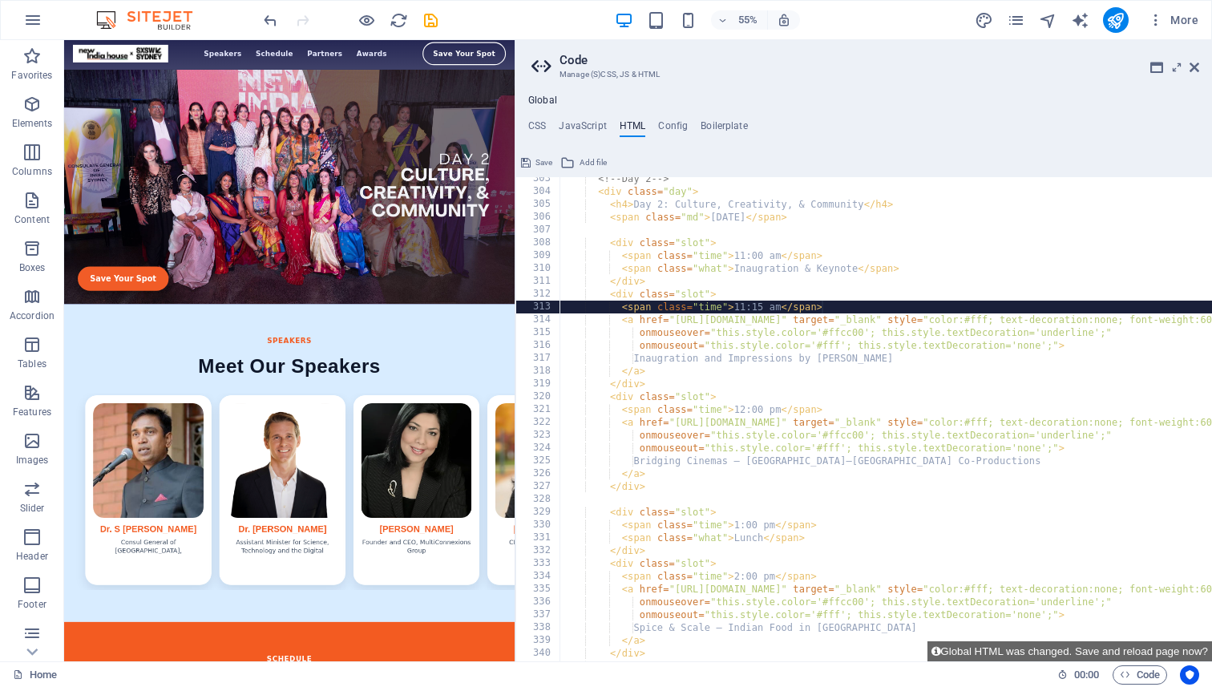
scroll to position [0, 20]
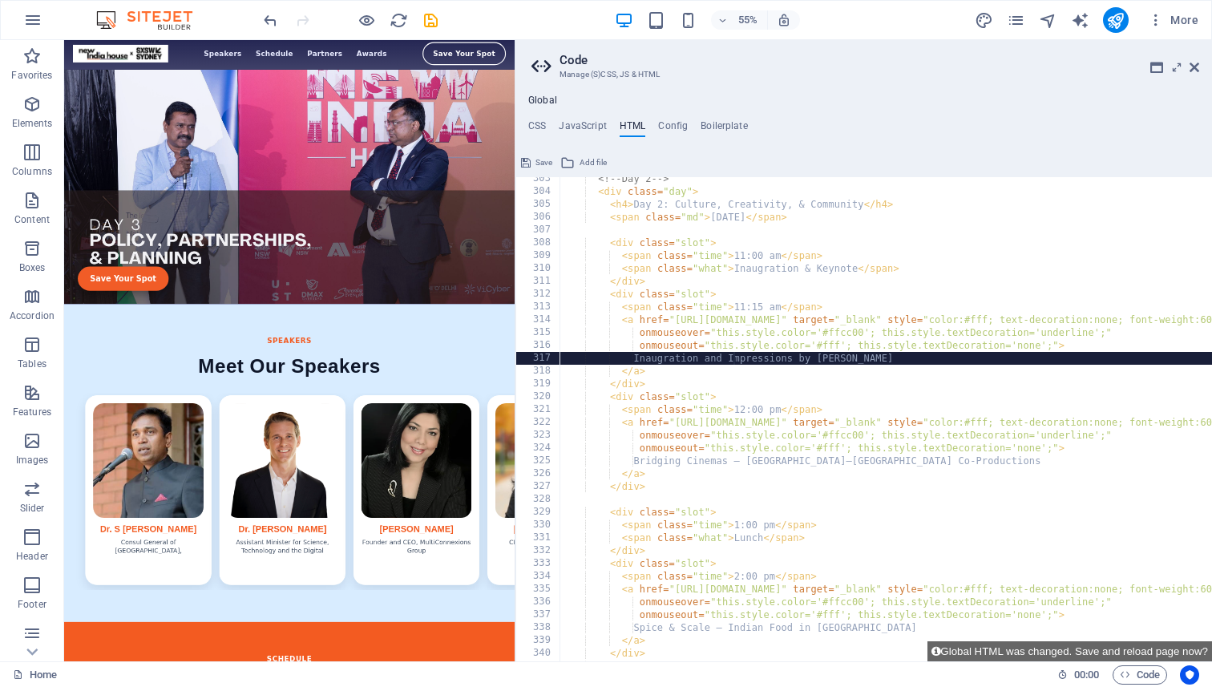
click at [736, 357] on div "<!-- Day 2 --> < div class = "day" > < h4 > Day 2: Culture, Creativity, & Commu…" at bounding box center [1175, 427] width 1231 height 510
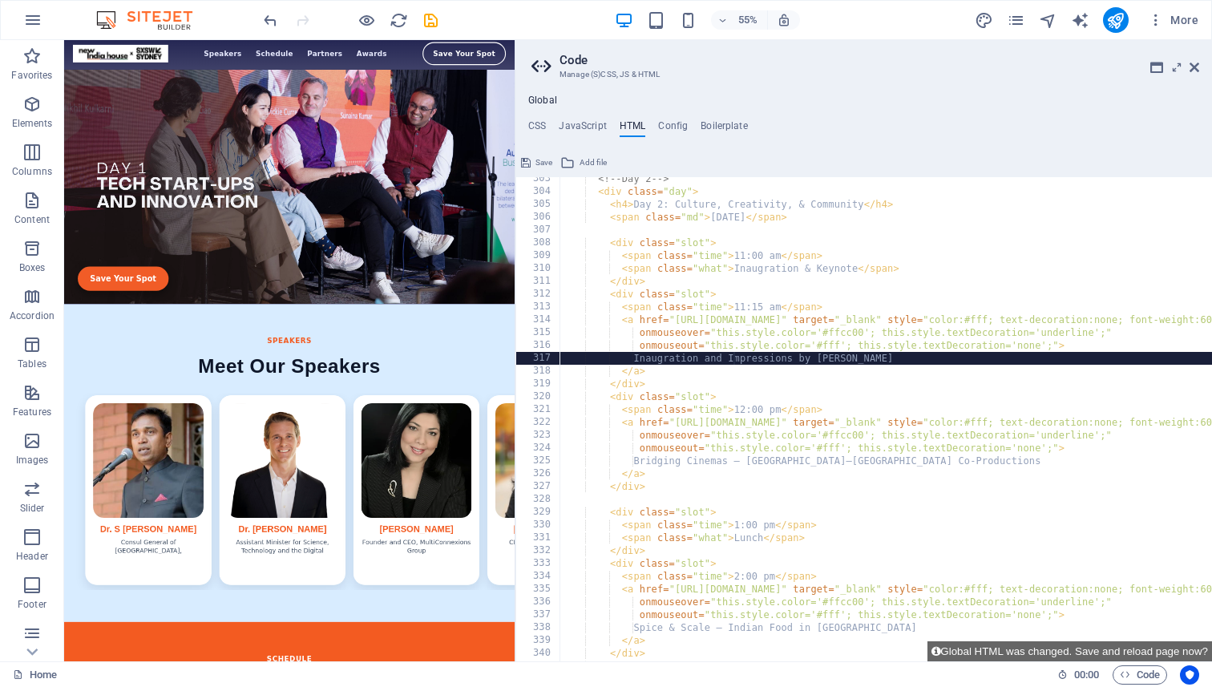
click at [732, 356] on div "<!-- Day 2 --> < div class = "day" > < h4 > Day 2: Culture, Creativity, & Commu…" at bounding box center [1175, 427] width 1231 height 510
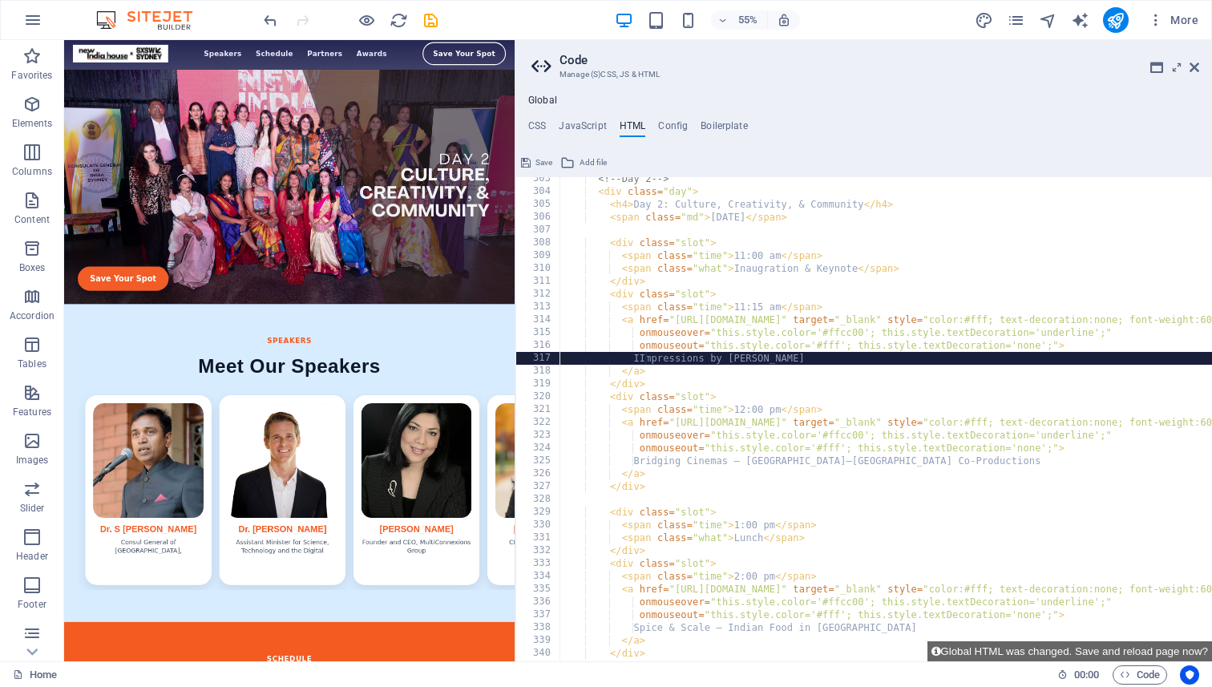
scroll to position [0, 17]
click at [820, 329] on div "<!-- Day 2 --> < div class = "day" > < h4 > Day 2: Culture, Creativity, & Commu…" at bounding box center [1175, 427] width 1231 height 510
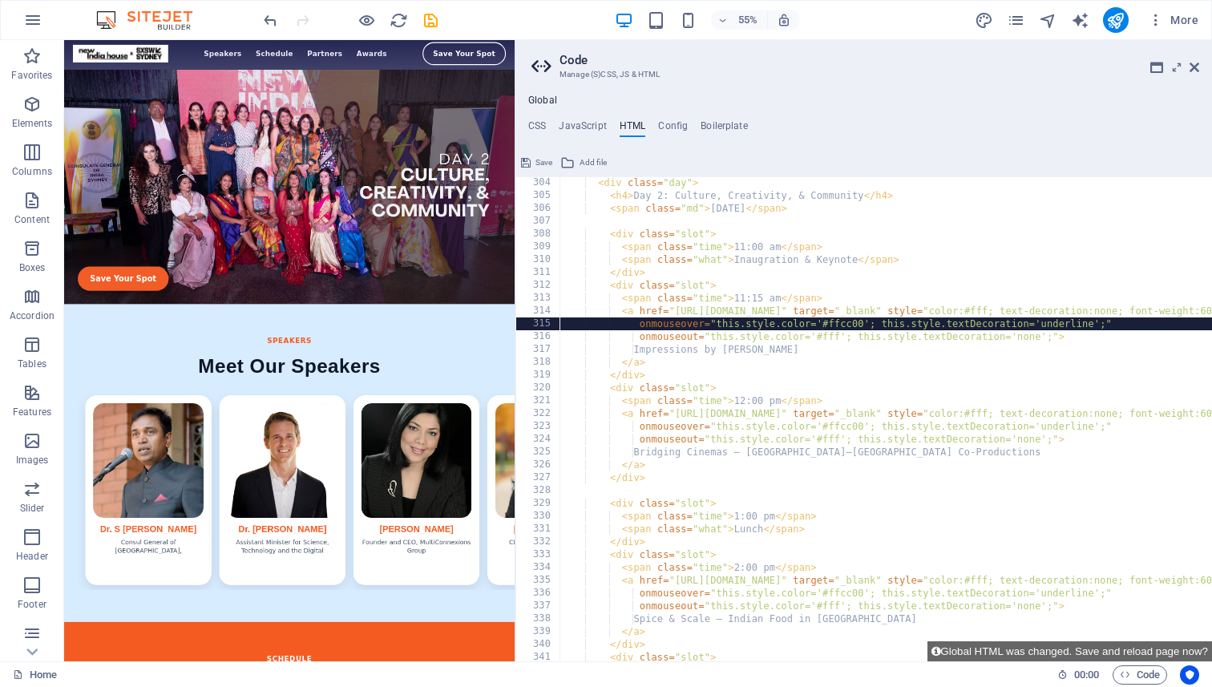
scroll to position [3852, 0]
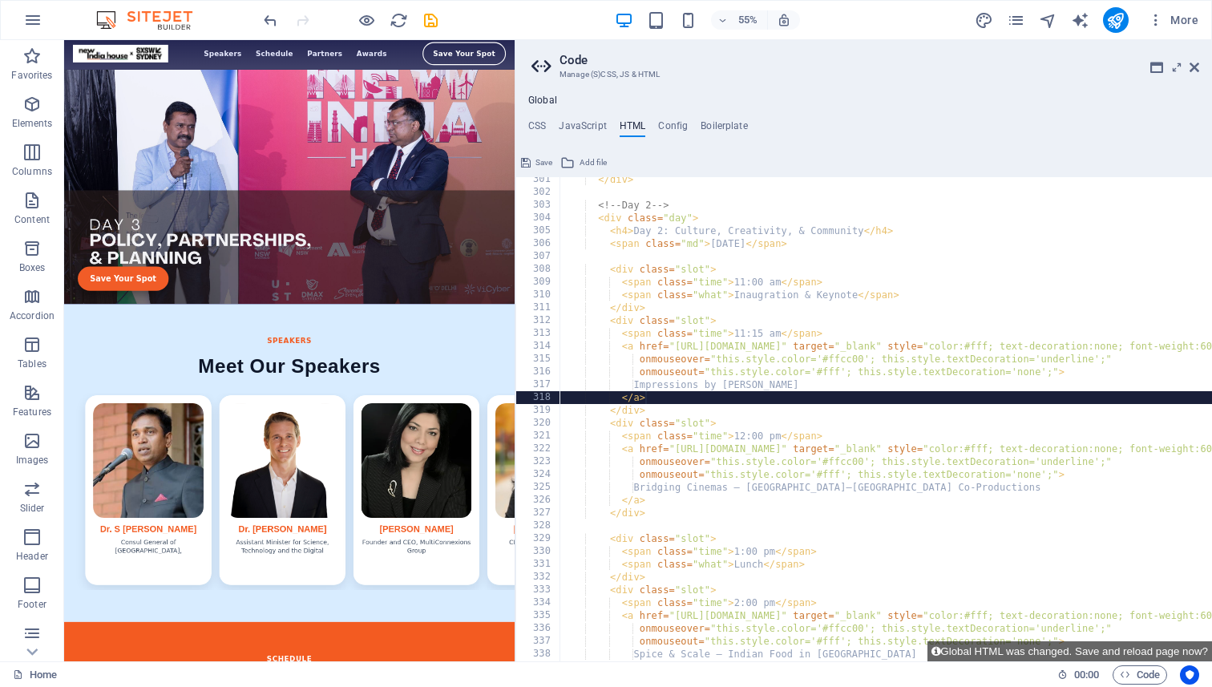
click at [736, 399] on div "</ div > <!-- Day 2 --> < div class = "day" > < h4 > Day 2: Culture, Creativity…" at bounding box center [1175, 428] width 1231 height 510
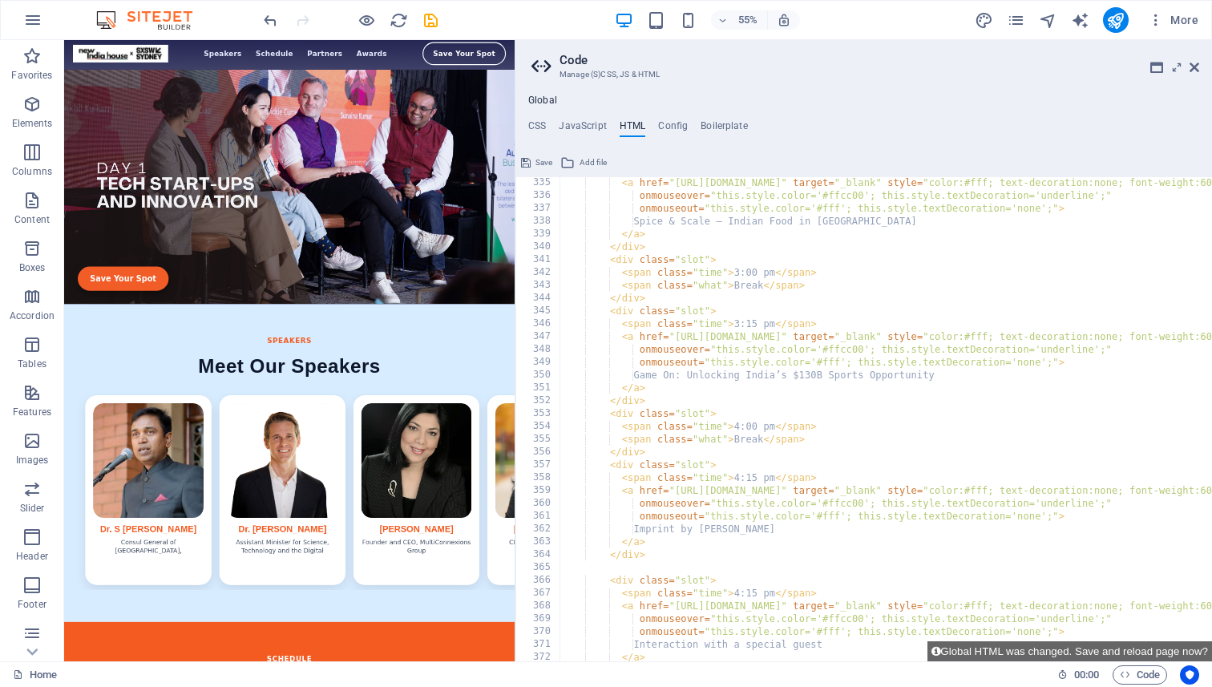
scroll to position [4287, 0]
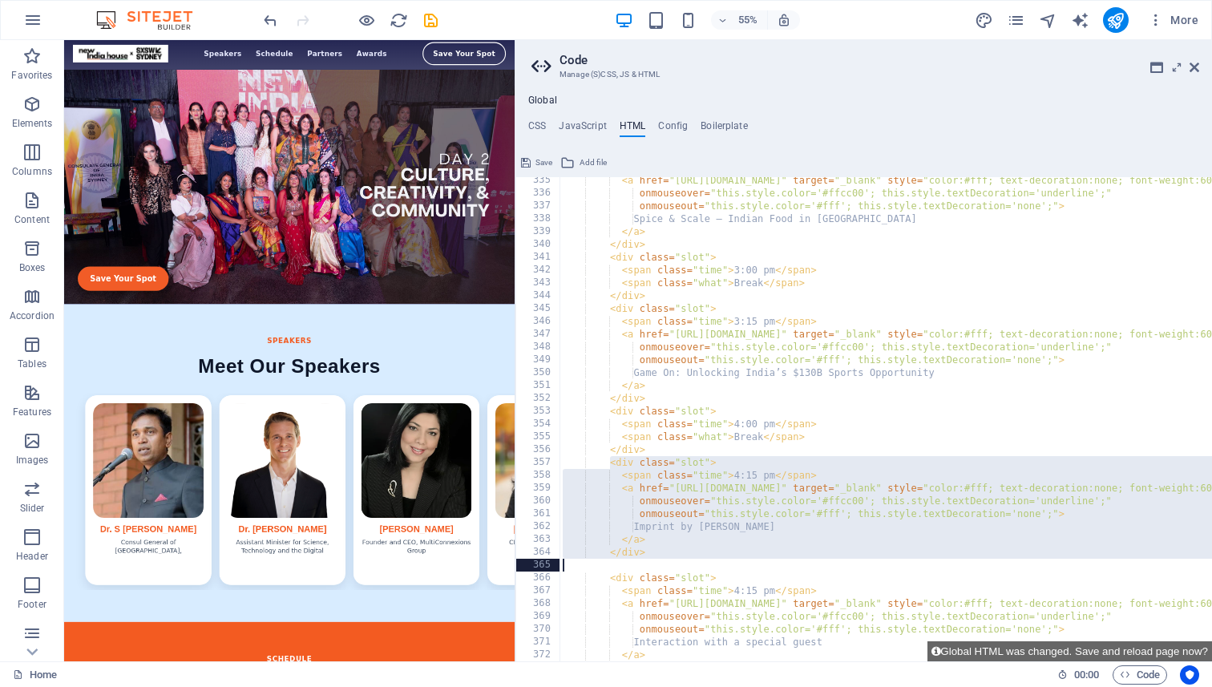
drag, startPoint x: 610, startPoint y: 467, endPoint x: 657, endPoint y: 560, distance: 105.0
click at [657, 560] on div "< a href = "[URL][DOMAIN_NAME]" target = "_blank" style = "color:#fff; text-dec…" at bounding box center [1175, 429] width 1231 height 510
type textarea "</div>"
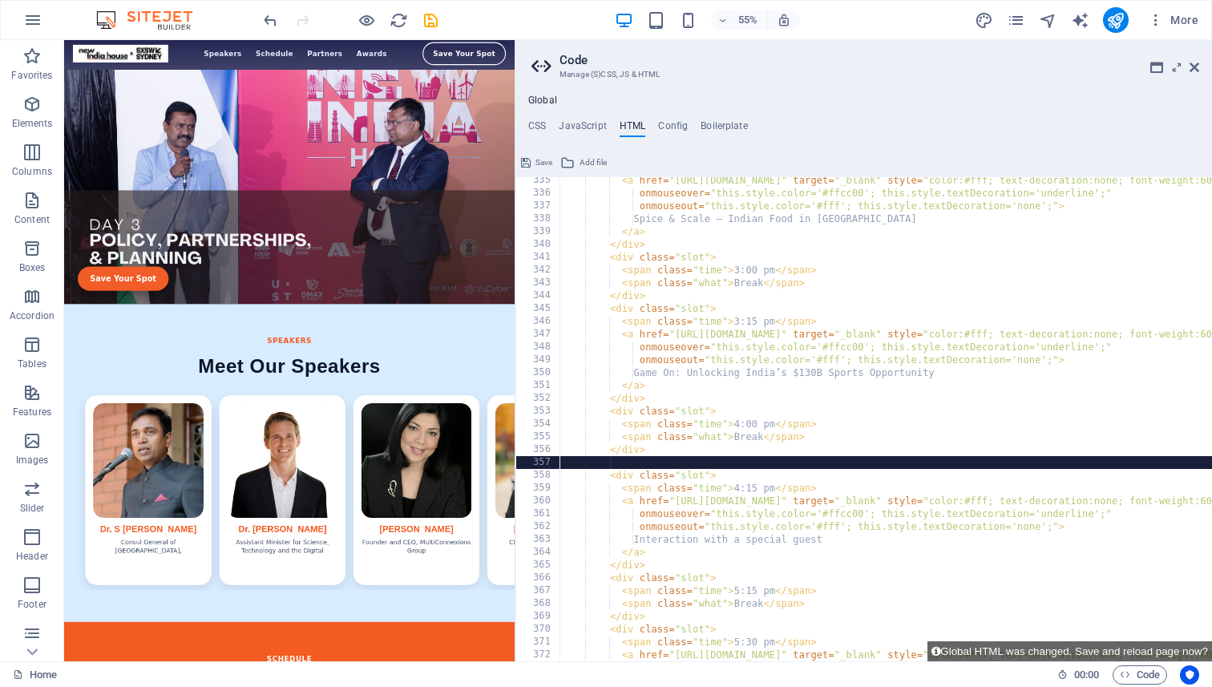
scroll to position [0, 1]
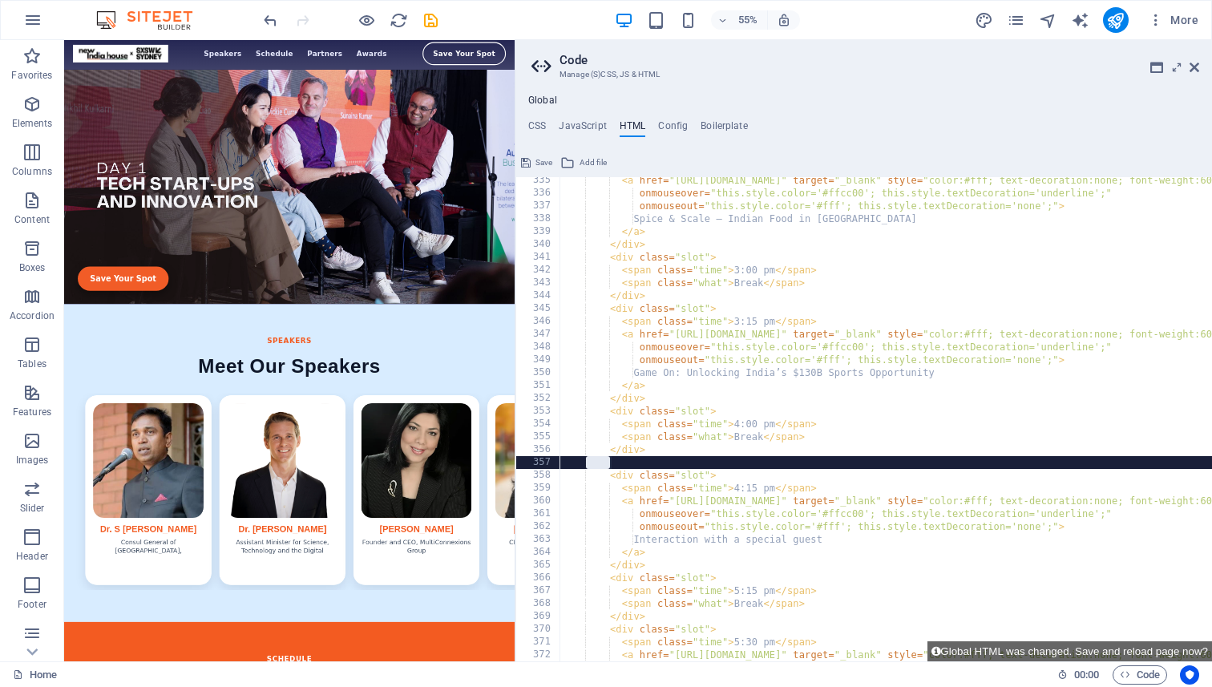
click at [618, 456] on div "< a href = "[URL][DOMAIN_NAME]" target = "_blank" style = "color:#fff; text-dec…" at bounding box center [1175, 429] width 1231 height 510
click at [619, 459] on div "< a href = "[URL][DOMAIN_NAME]" target = "_blank" style = "color:#fff; text-dec…" at bounding box center [1175, 429] width 1231 height 510
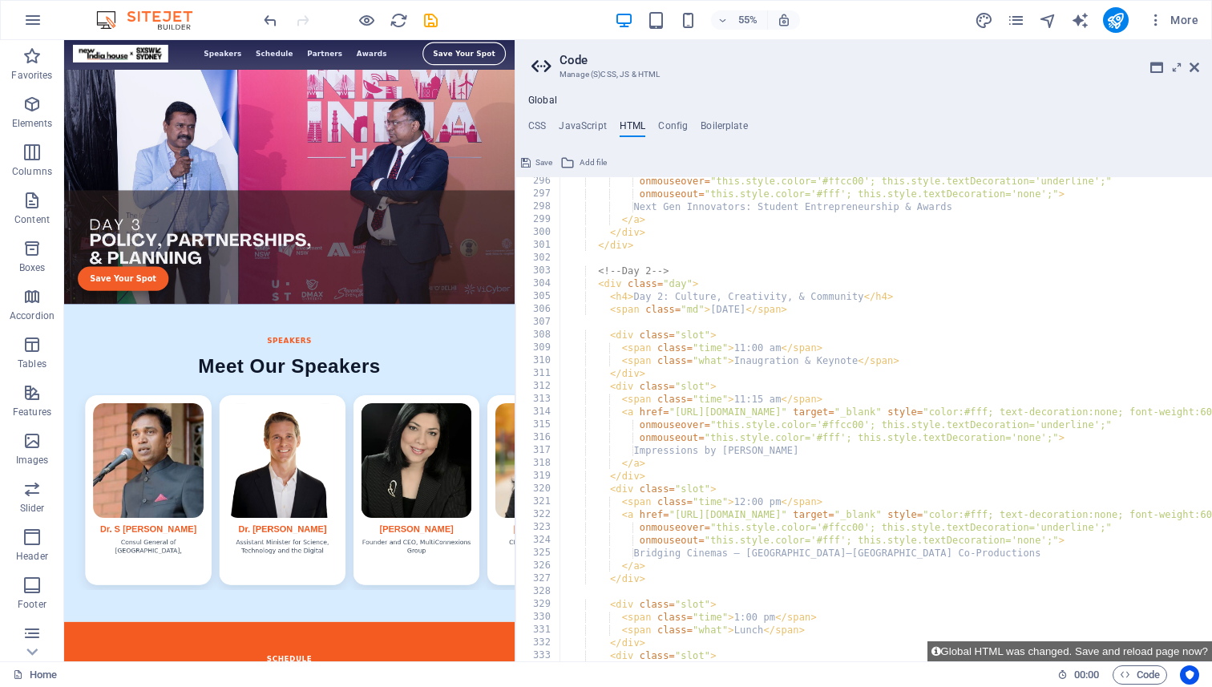
scroll to position [3839, 0]
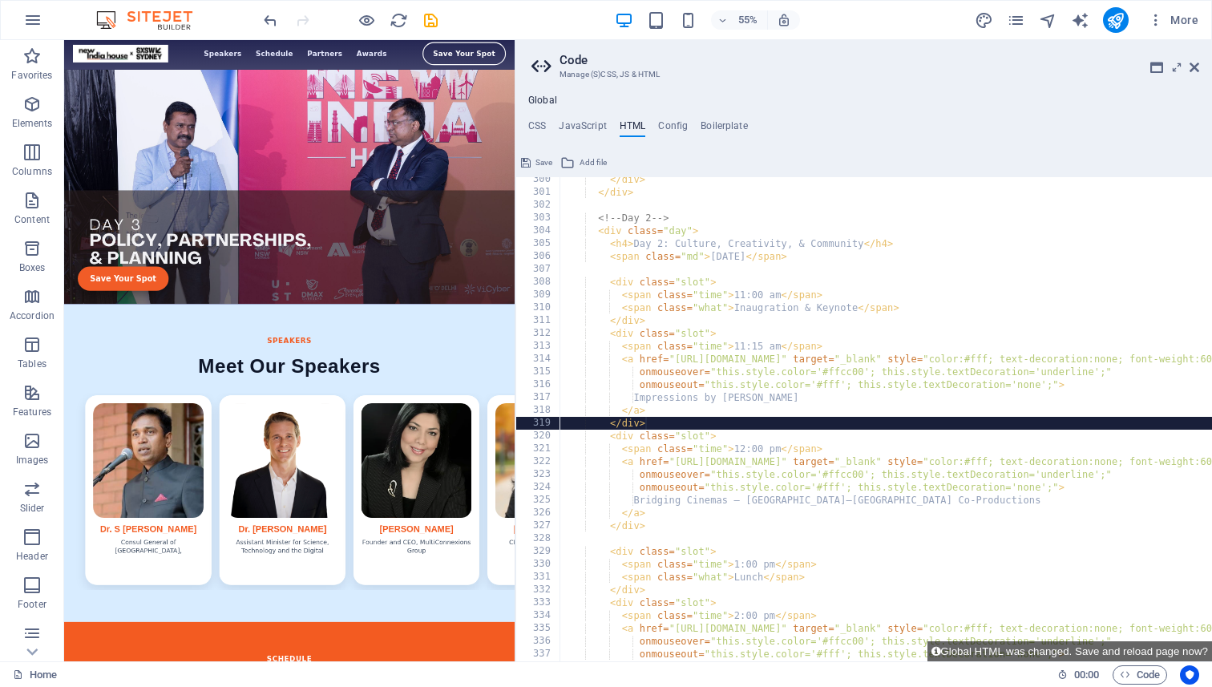
click at [653, 423] on div "</ div > </ div > <!-- Day 2 --> < div class = "day" > < h4 > Day 2: Culture, C…" at bounding box center [1175, 428] width 1231 height 510
type textarea "</div>"
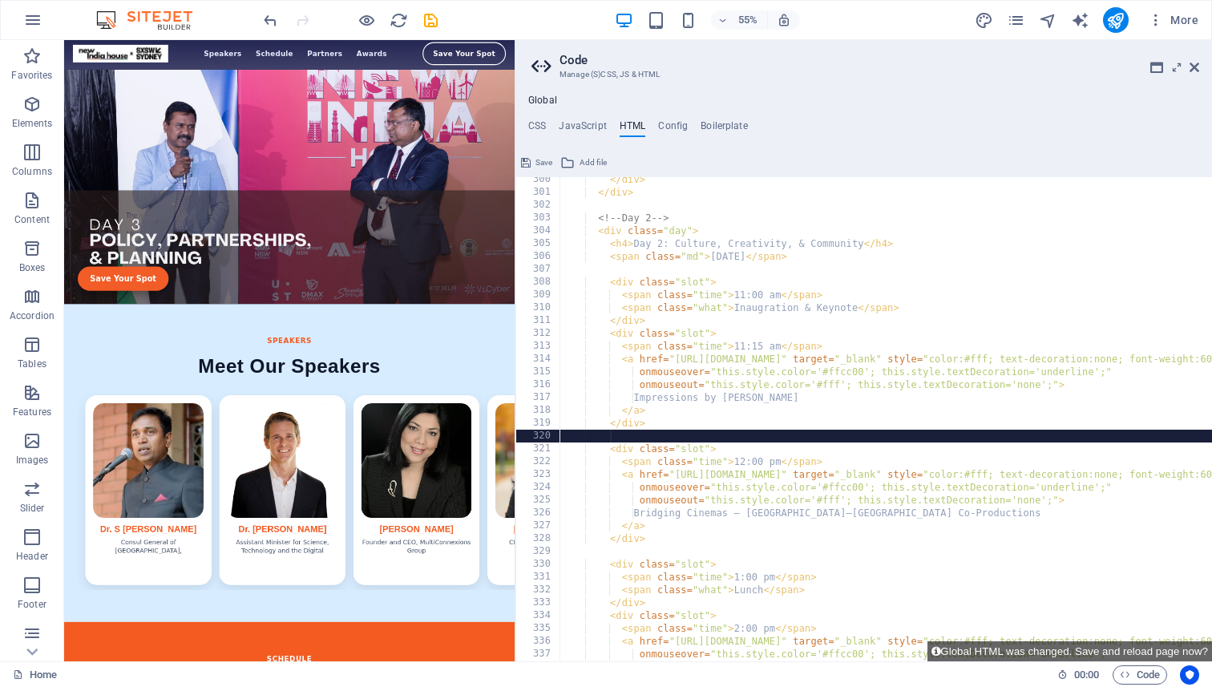
paste textarea
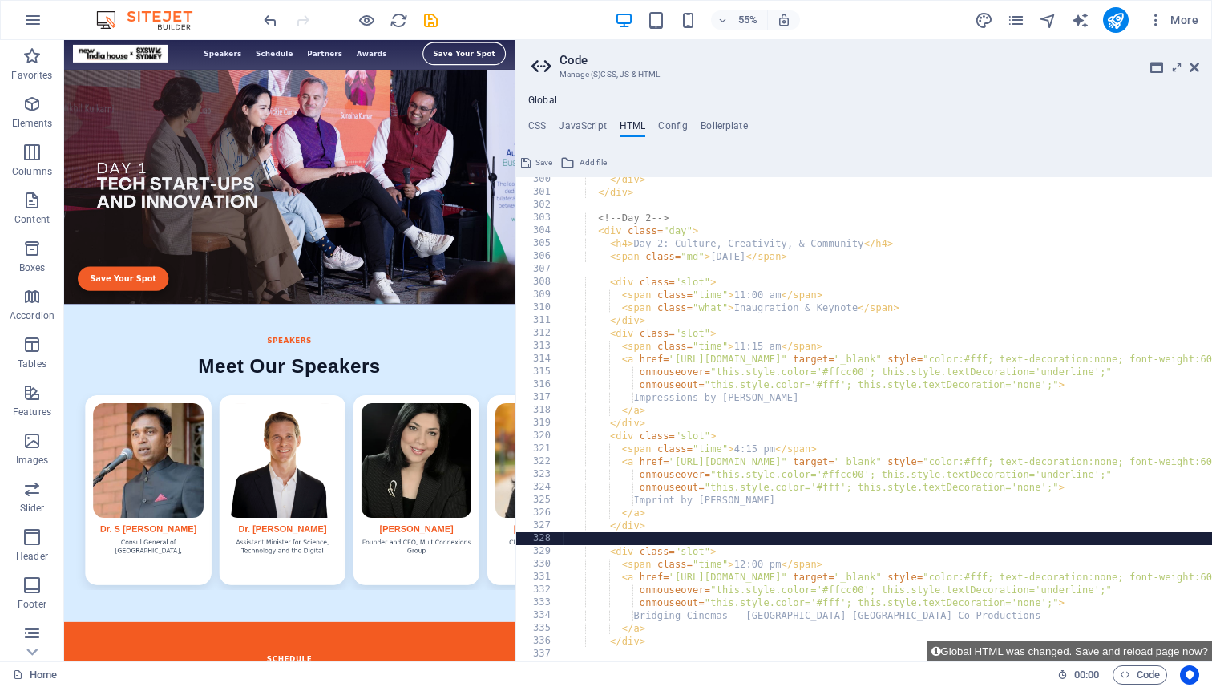
click at [737, 453] on div "</ div > </ div > <!-- Day 2 --> < div class = "day" > < h4 > Day 2: Culture, C…" at bounding box center [1175, 428] width 1231 height 510
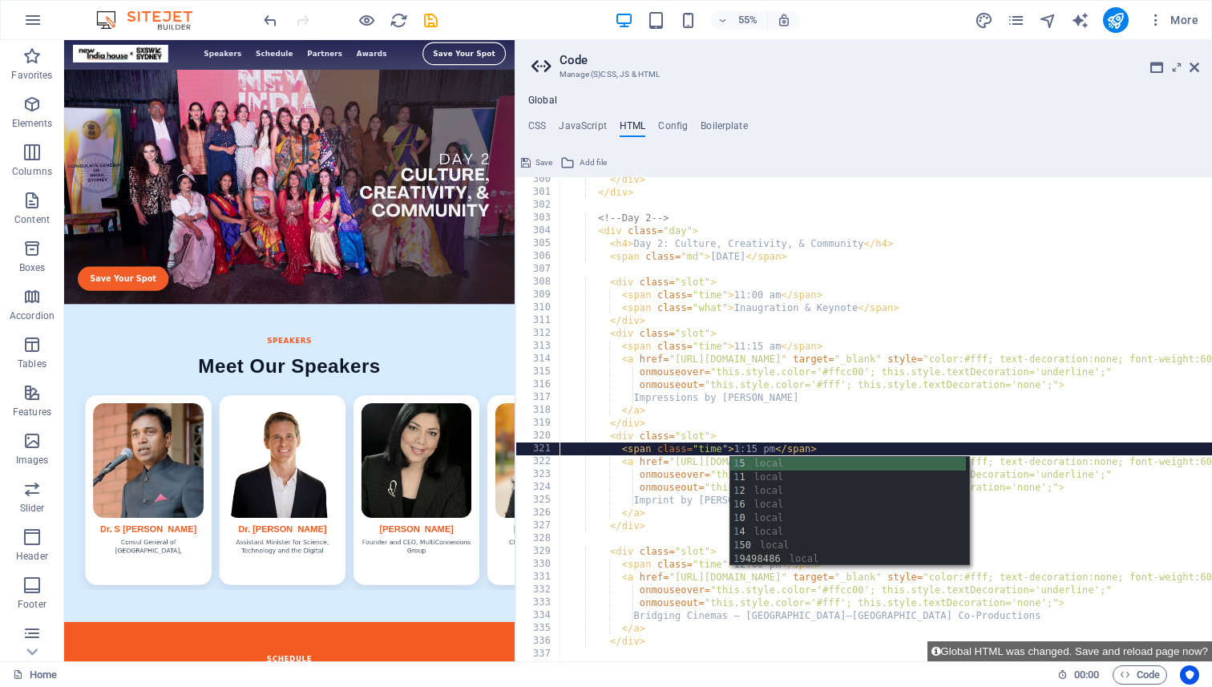
scroll to position [0, 14]
click at [757, 451] on div "</ div > </ div > <!-- Day 2 --> < div class = "day" > < h4 > Day 2: Culture, C…" at bounding box center [1175, 428] width 1231 height 510
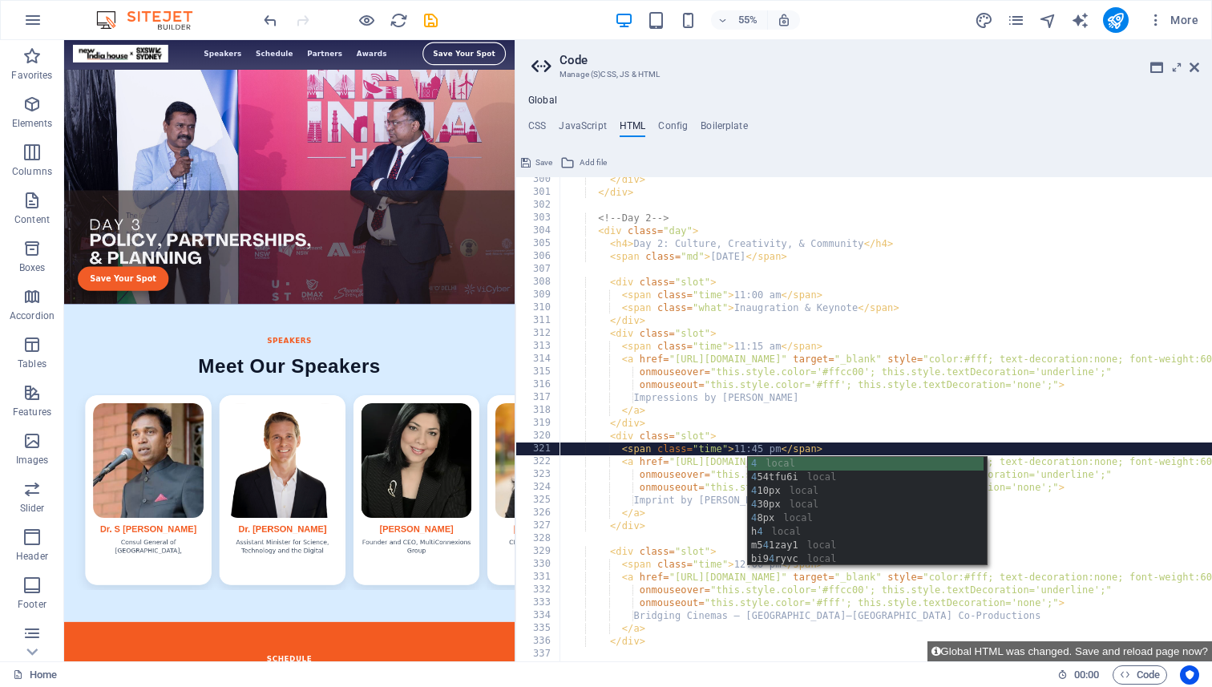
click at [794, 407] on div "</ div > </ div > <!-- Day 2 --> < div class = "day" > < h4 > Day 2: Culture, C…" at bounding box center [1175, 428] width 1231 height 510
type textarea "</a>"
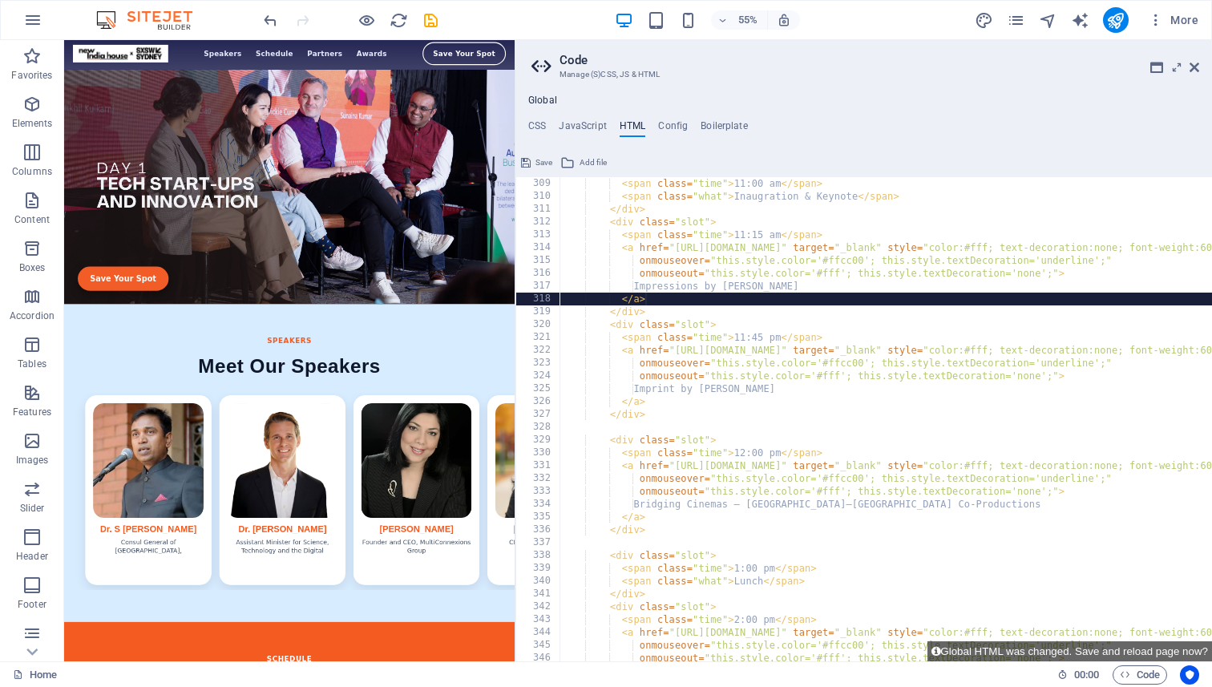
scroll to position [3950, 0]
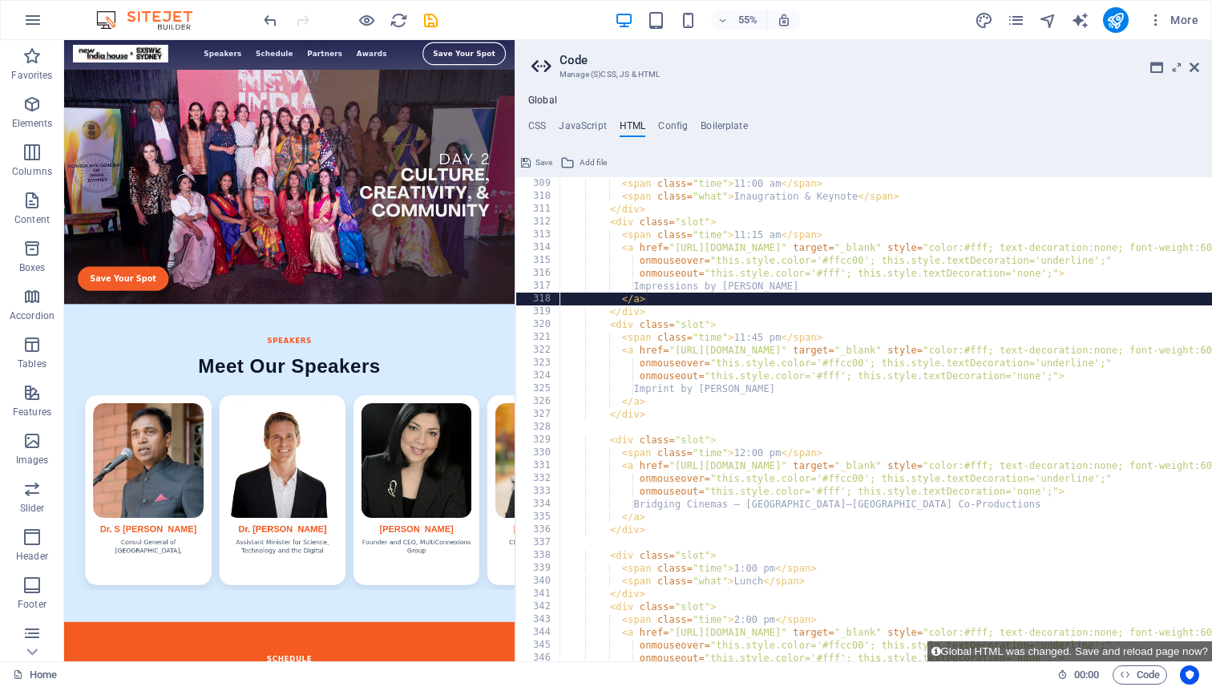
click at [613, 429] on div "< span class = "time" > 11:00 am </ span > < span class = "what" > Inaugration …" at bounding box center [1175, 432] width 1231 height 510
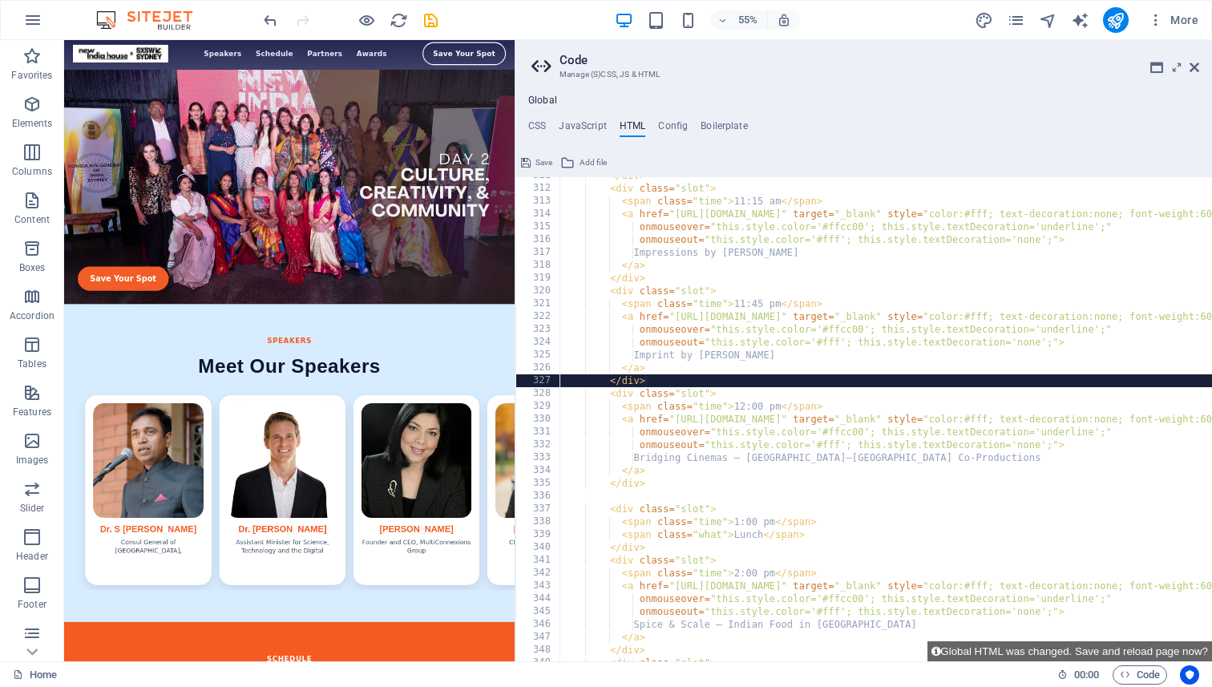
scroll to position [0, 1]
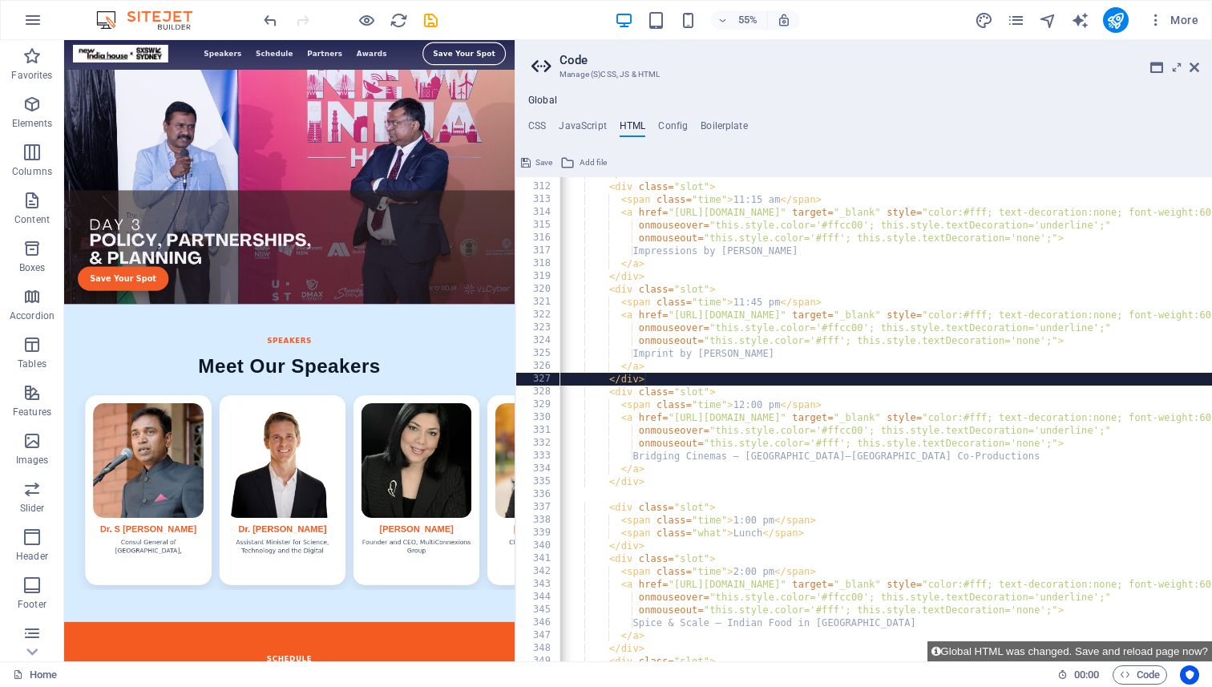
click at [762, 405] on div "</ div > < div class = "slot" > < span class = "time" > 11:15 am </ span > < a …" at bounding box center [1174, 423] width 1231 height 510
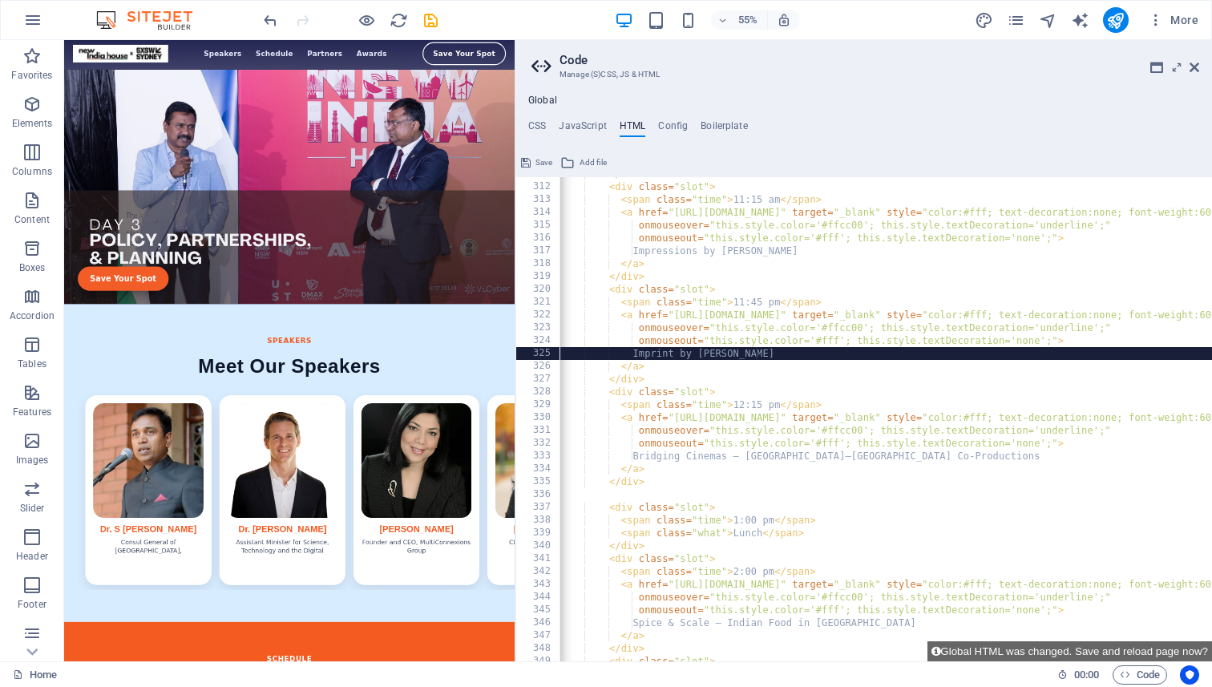
click at [840, 354] on div "</ div > < div class = "slot" > < span class = "time" > 11:15 am </ span > < a …" at bounding box center [1174, 423] width 1231 height 510
type textarea "Imprint by [PERSON_NAME]"
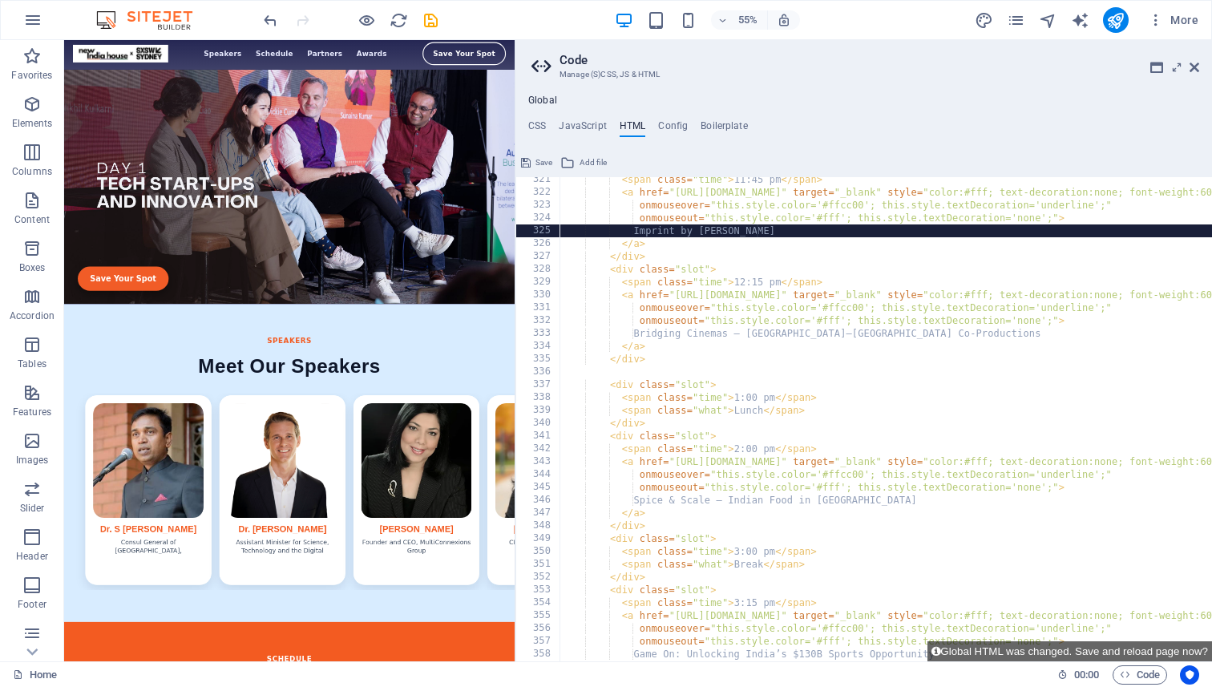
scroll to position [4111, 0]
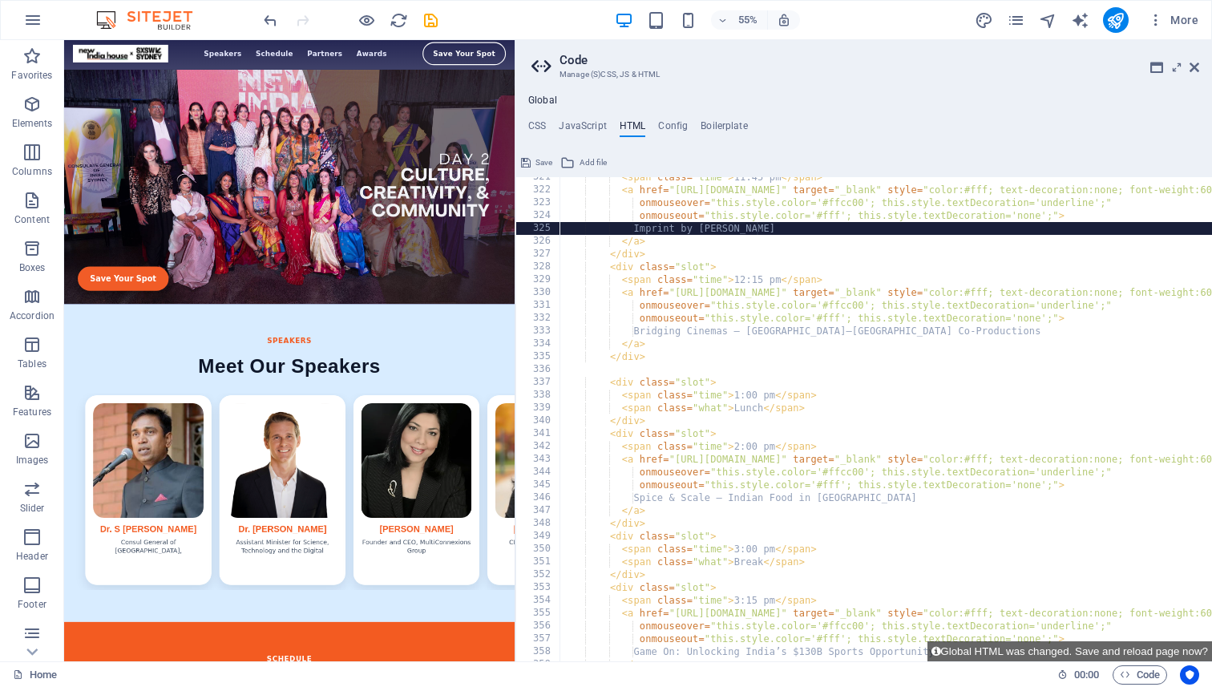
click at [611, 373] on div "< span class = "time" > 11:45 pm </ span > < a href = "[URL][DOMAIN_NAME]" targ…" at bounding box center [1175, 426] width 1231 height 510
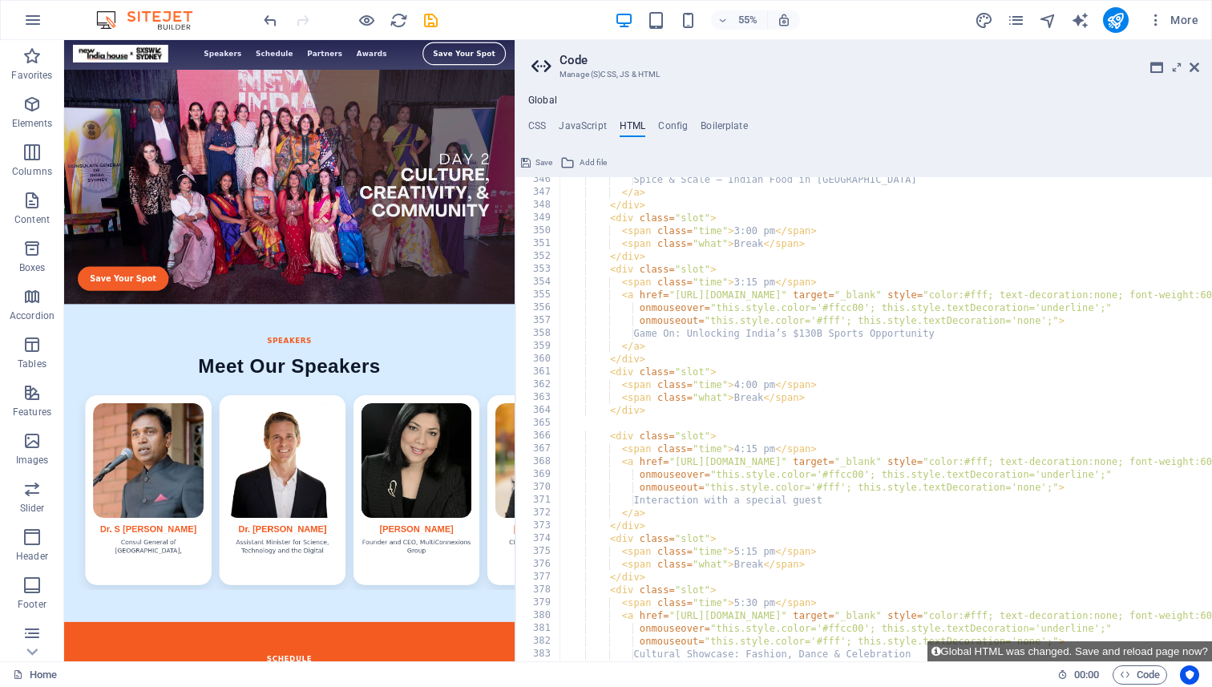
scroll to position [4383, 0]
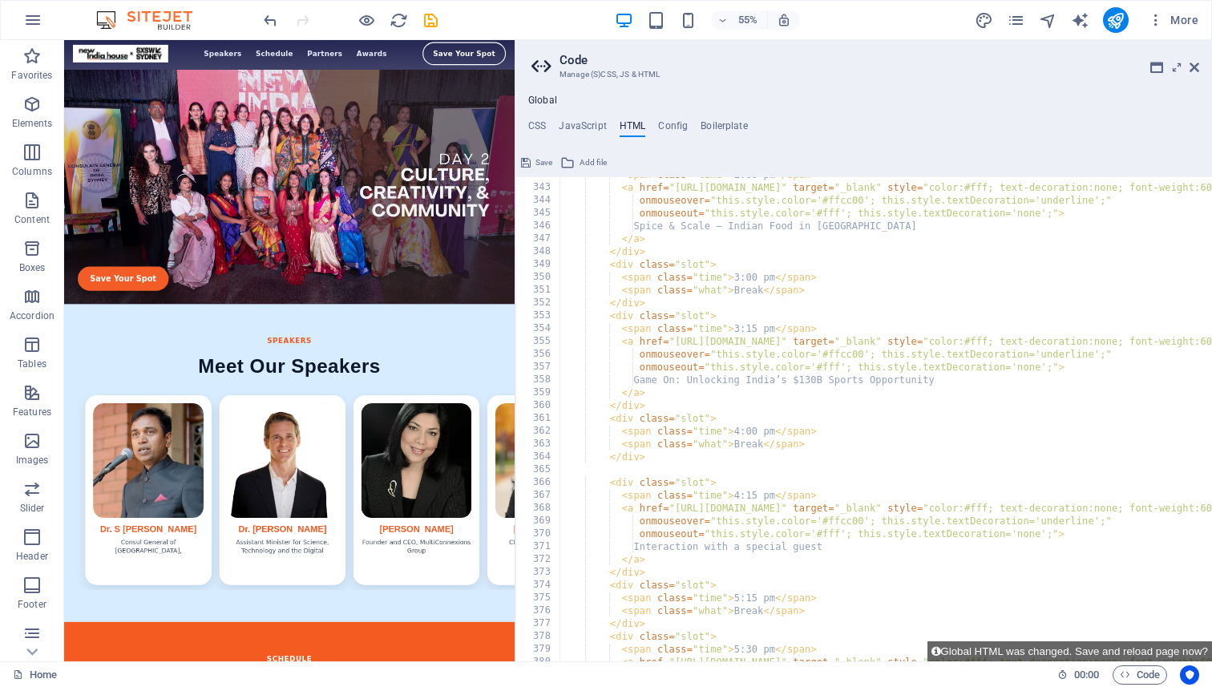
click at [755, 331] on div "< span class = "time" > 2:00 pm </ span > < a href = "[URL][DOMAIN_NAME]" targe…" at bounding box center [1175, 423] width 1231 height 510
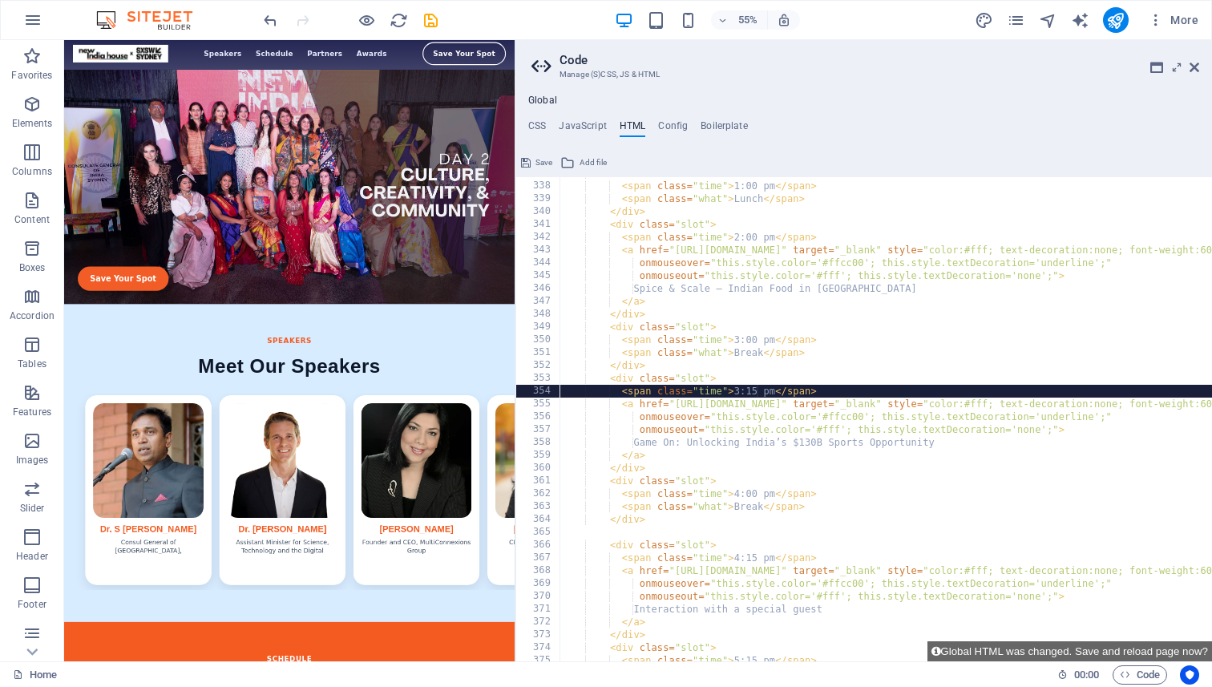
scroll to position [4322, 0]
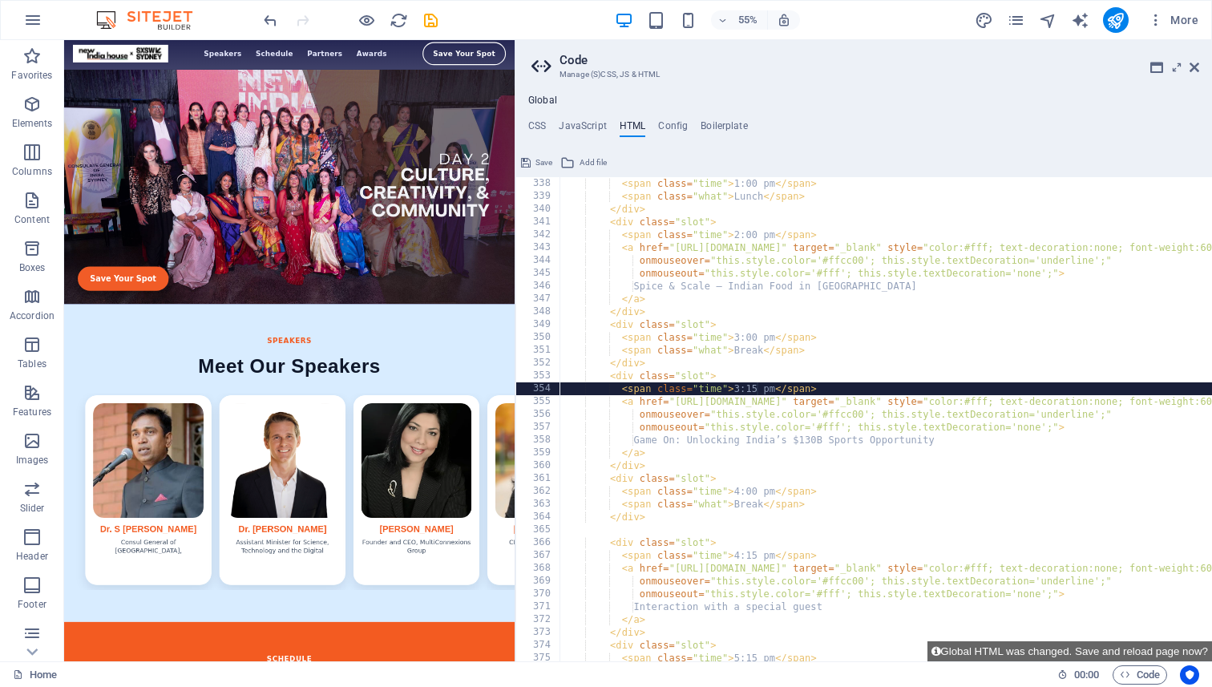
click at [738, 339] on div "< span class = "time" > 1:00 pm </ span > < span class = "what" > Lunch </ span…" at bounding box center [1175, 432] width 1231 height 510
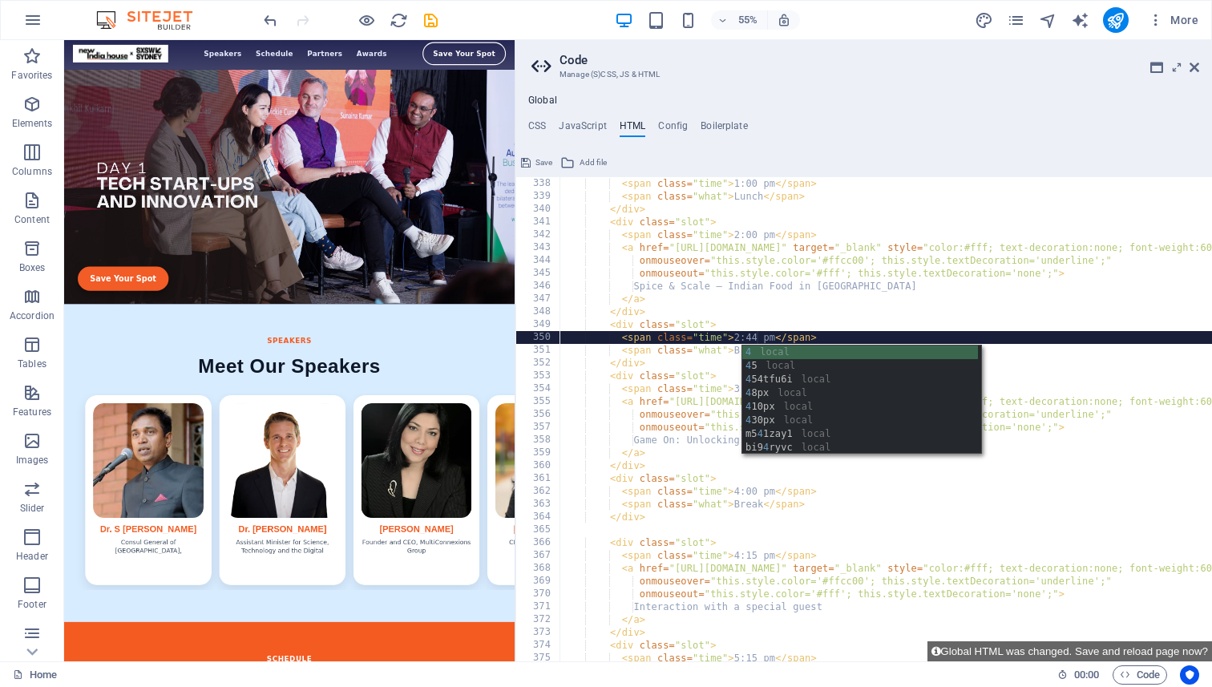
scroll to position [0, 15]
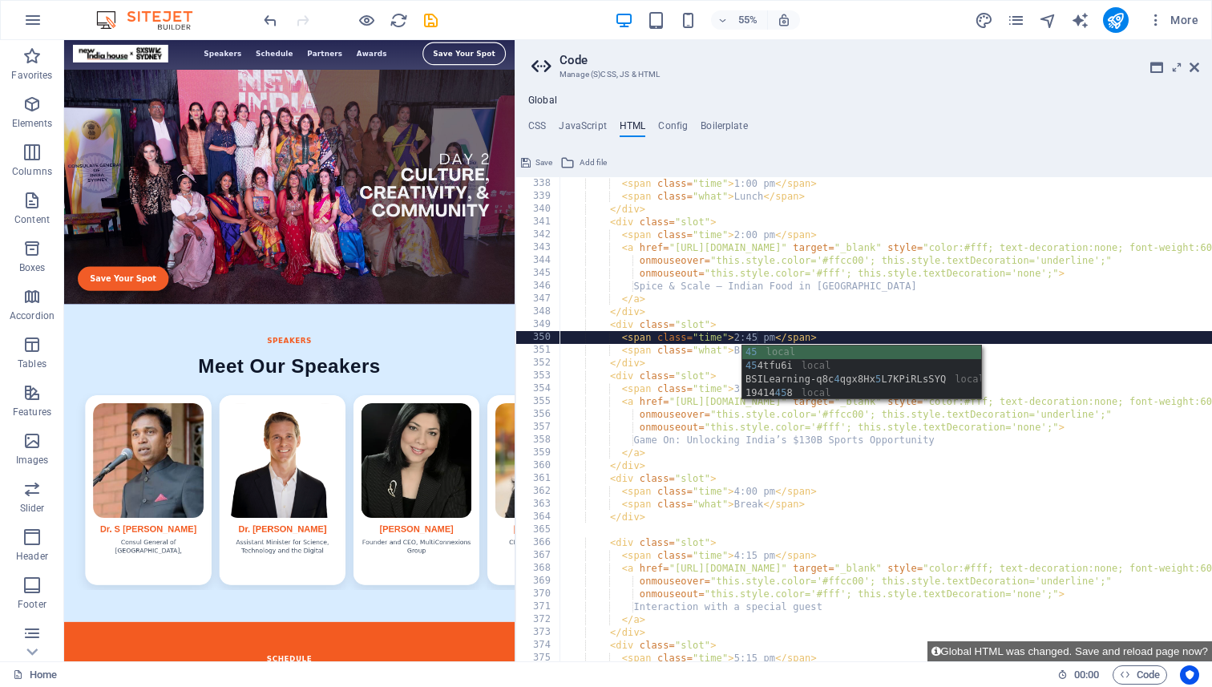
click at [681, 460] on div "< span class = "time" > 1:00 pm </ span > < span class = "what" > Lunch </ span…" at bounding box center [1175, 432] width 1231 height 510
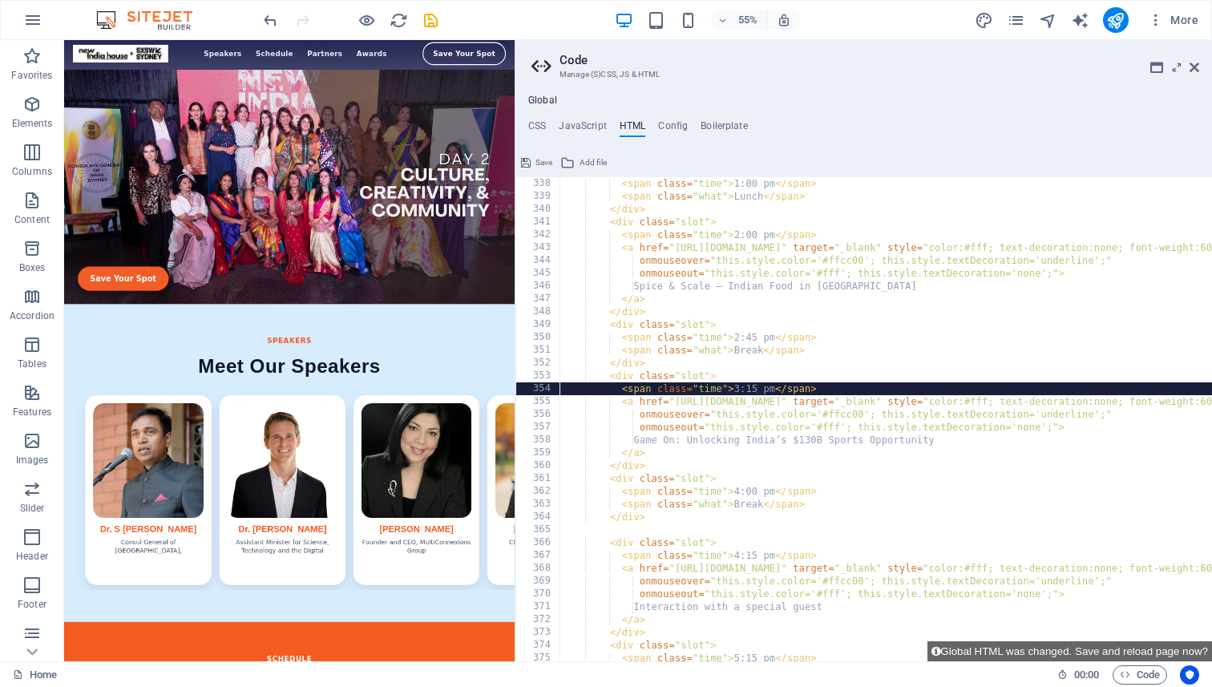
click at [756, 390] on div "< span class = "time" > 1:00 pm </ span > < span class = "what" > Lunch </ span…" at bounding box center [1175, 432] width 1231 height 510
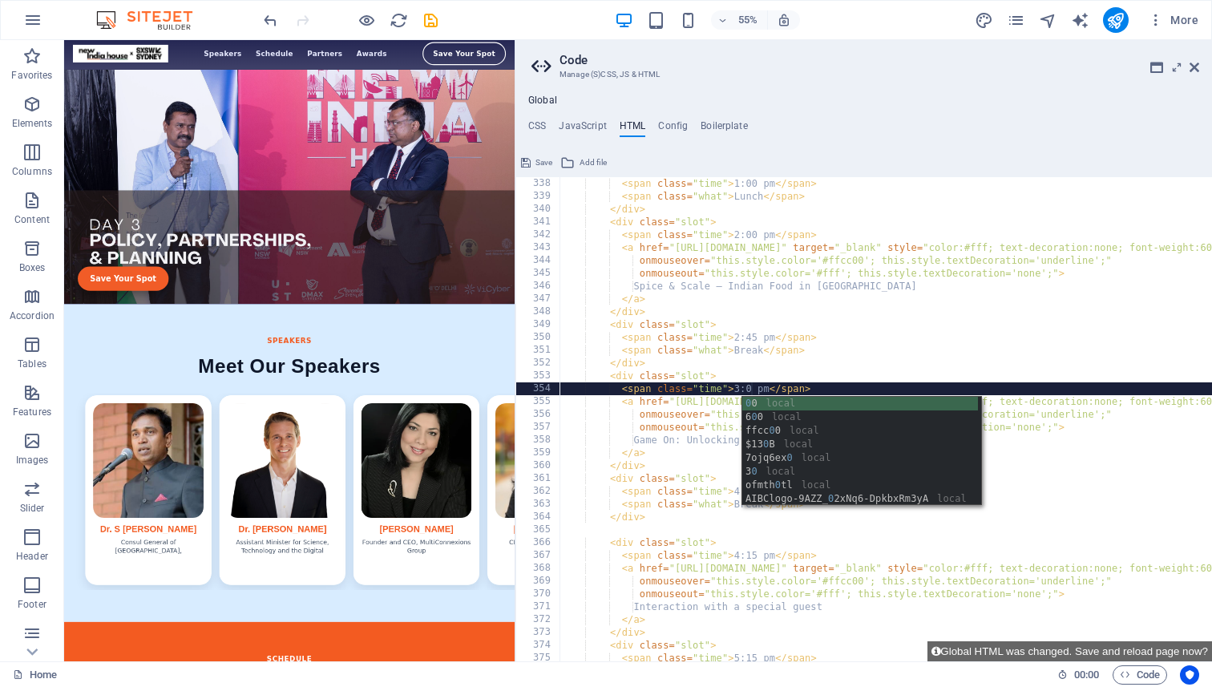
scroll to position [0, 15]
click at [812, 358] on div "< span class = "time" > 1:00 pm </ span > < span class = "what" > Lunch </ span…" at bounding box center [1175, 432] width 1231 height 510
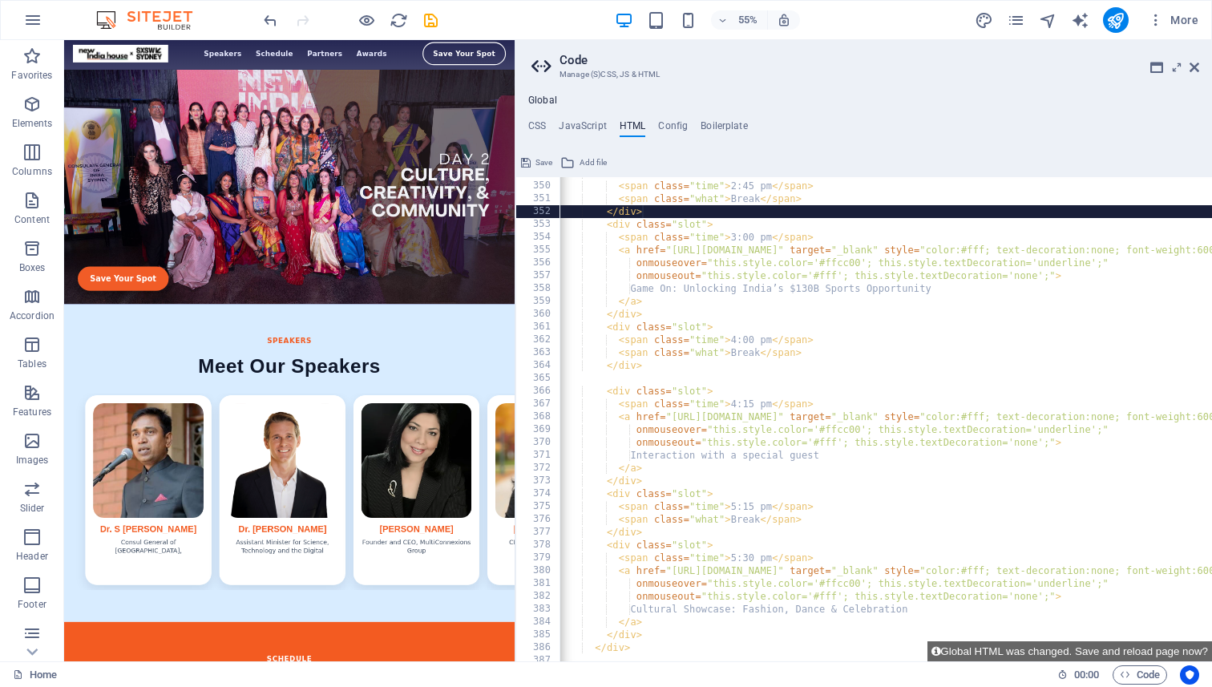
scroll to position [0, 0]
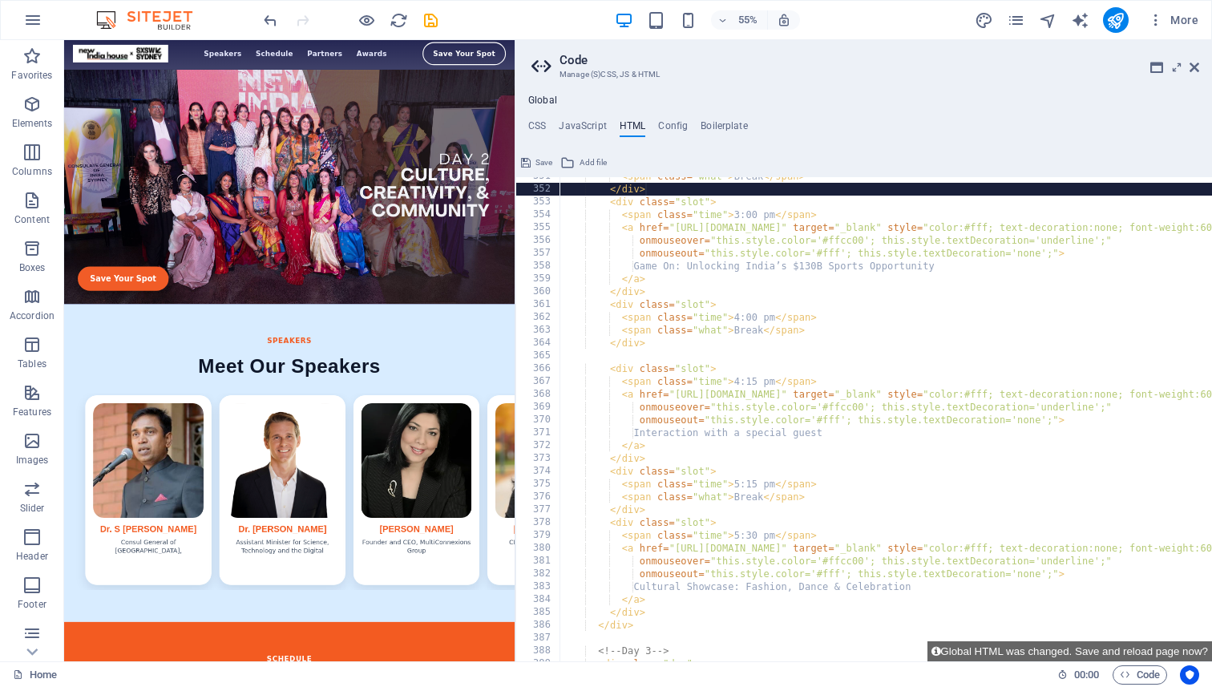
click at [757, 483] on div "< span class = "what" > Break </ span > </ div > < div class = "slot" > < span …" at bounding box center [1175, 425] width 1231 height 510
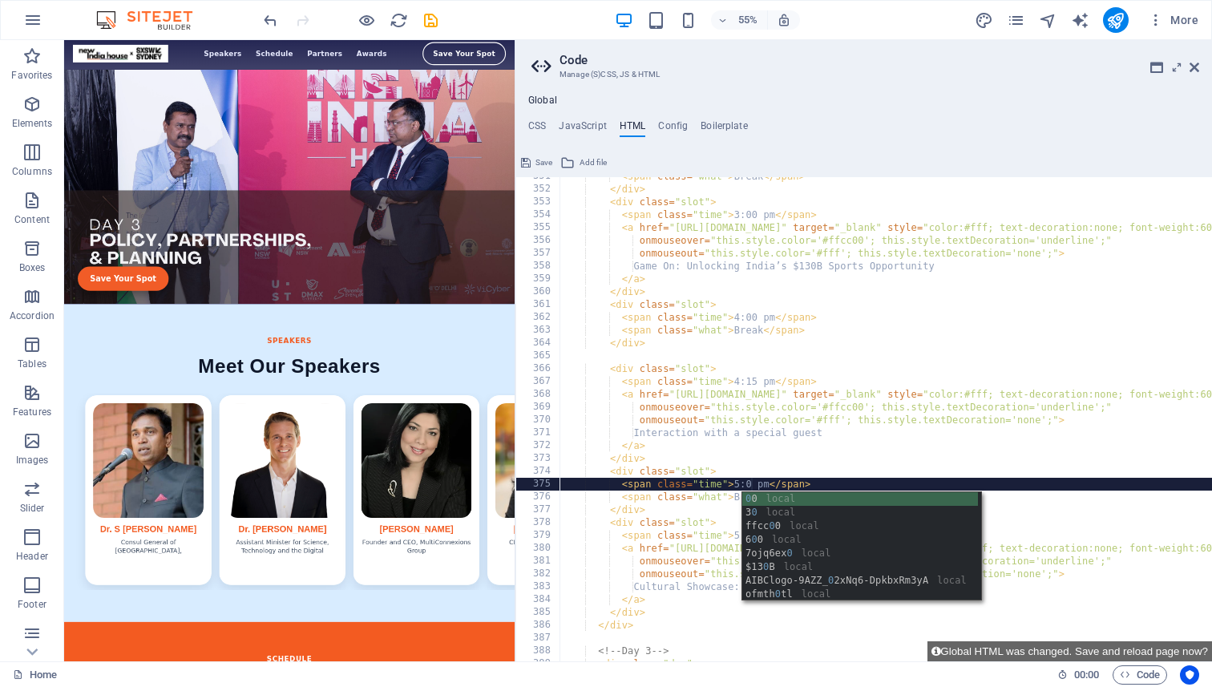
type textarea "<span class="time">5:00 pm</span>"
